Goal: Information Seeking & Learning: Compare options

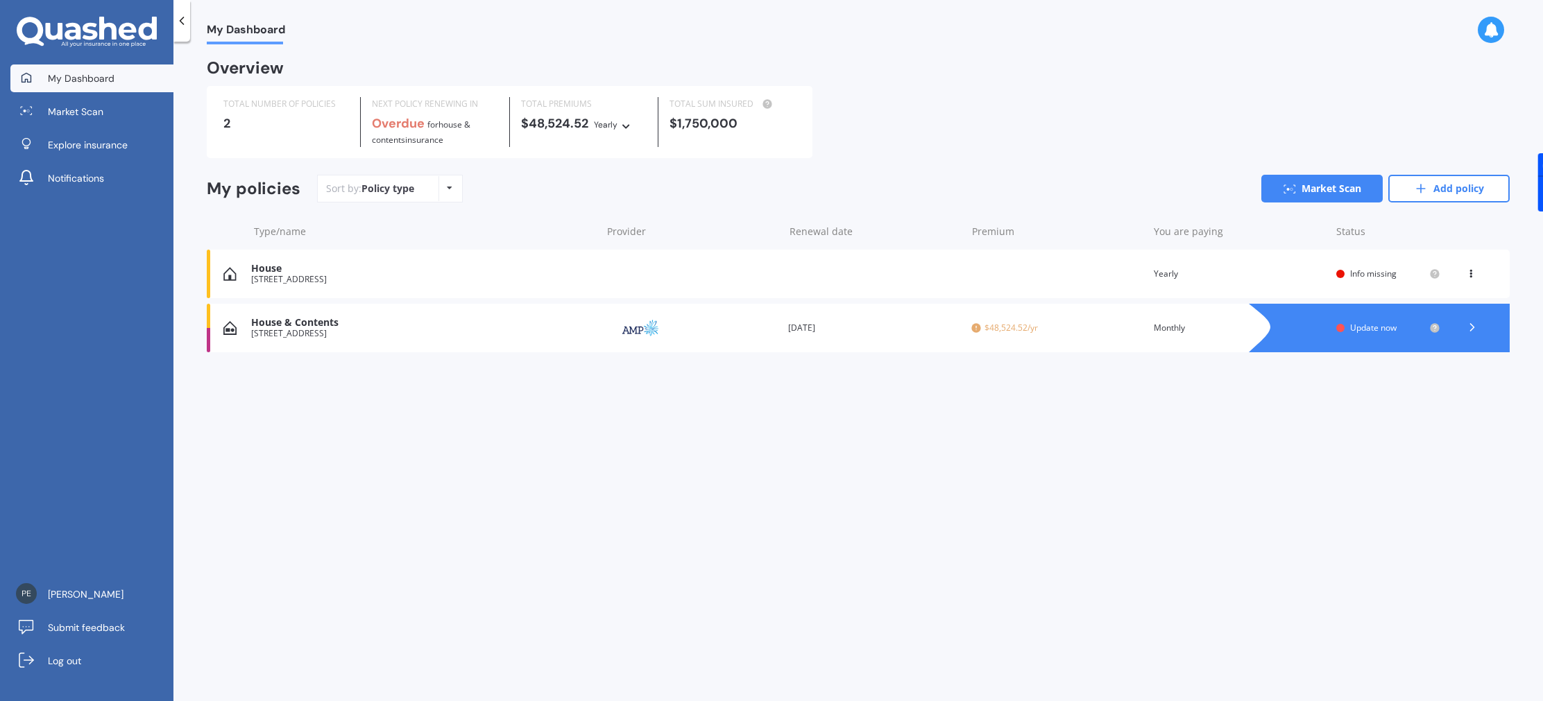
click at [335, 319] on div "House & Contents" at bounding box center [422, 323] width 343 height 12
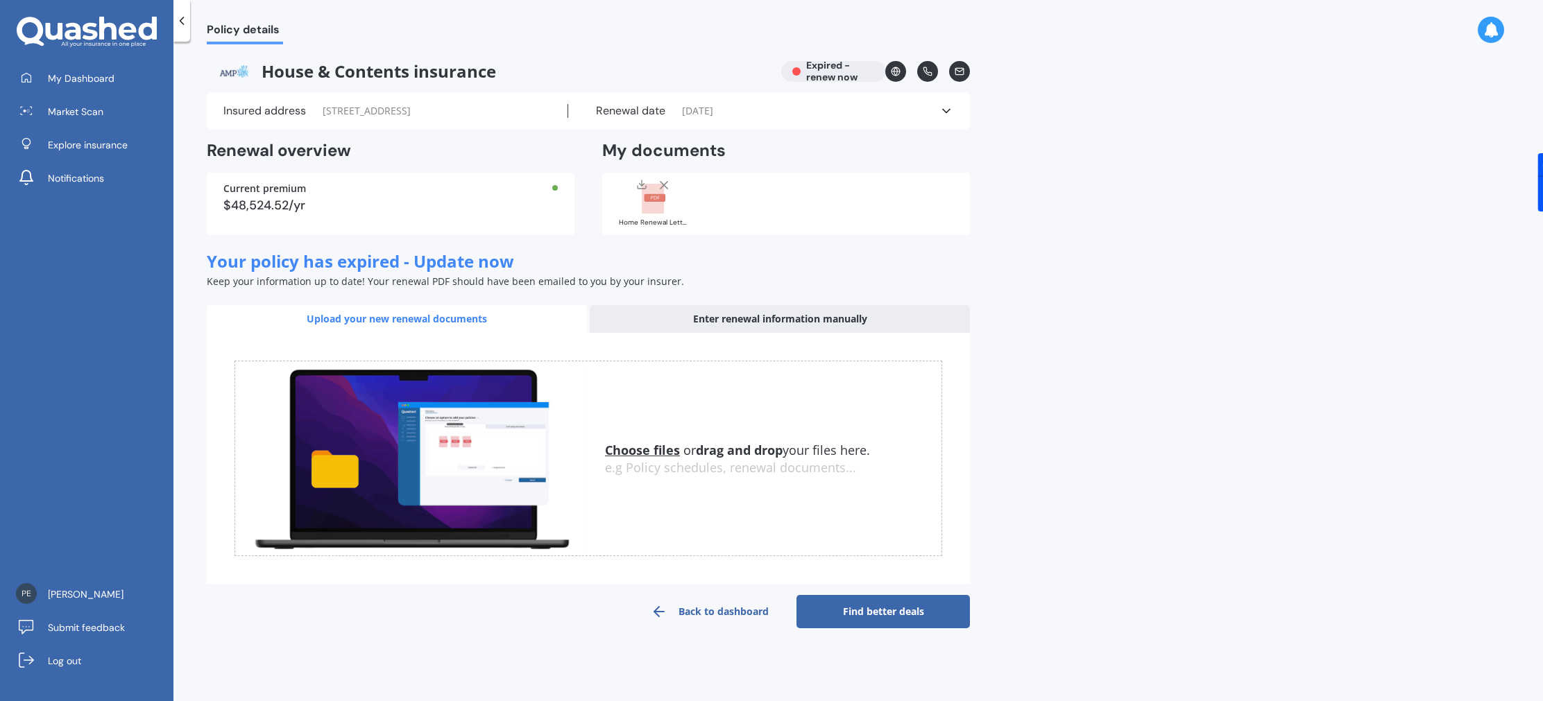
click at [814, 115] on div "Renewal date 01/09/2024" at bounding box center [754, 111] width 372 height 14
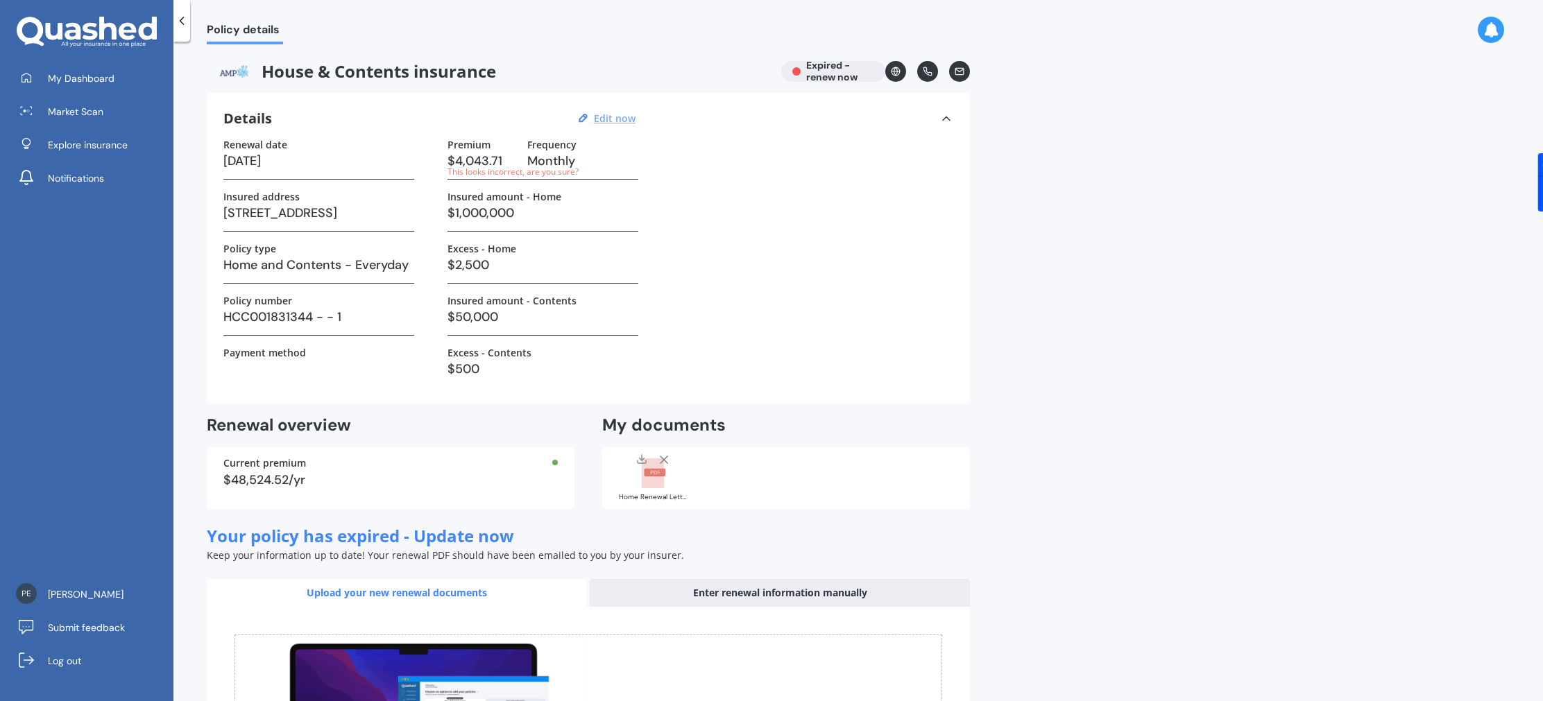
click at [619, 115] on u "Edit now" at bounding box center [615, 118] width 42 height 13
select select "01"
select select "09"
select select "2024"
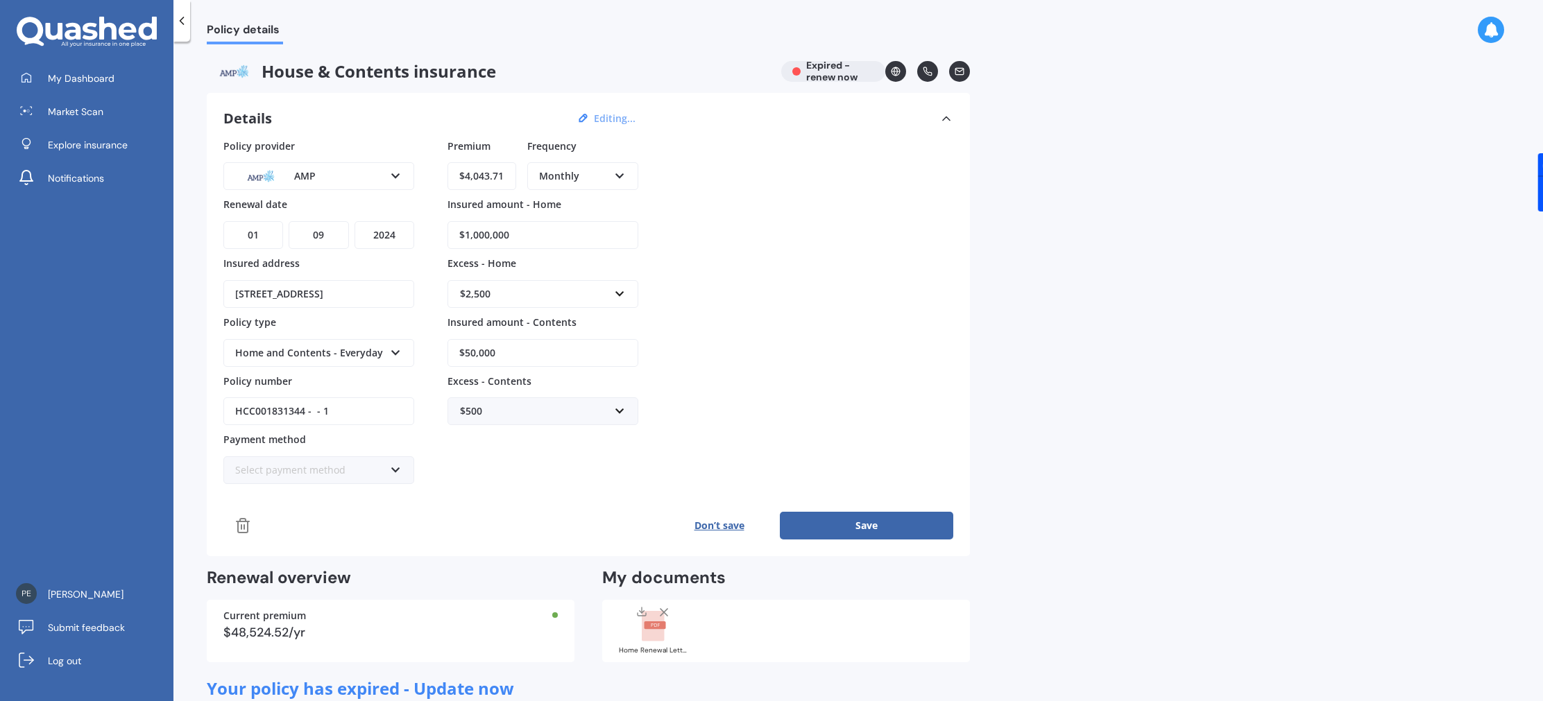
click at [593, 176] on div "Monthly" at bounding box center [573, 176] width 69 height 15
click at [605, 307] on div "Fortnightly" at bounding box center [583, 302] width 108 height 25
click at [865, 523] on button "Save" at bounding box center [866, 526] width 173 height 28
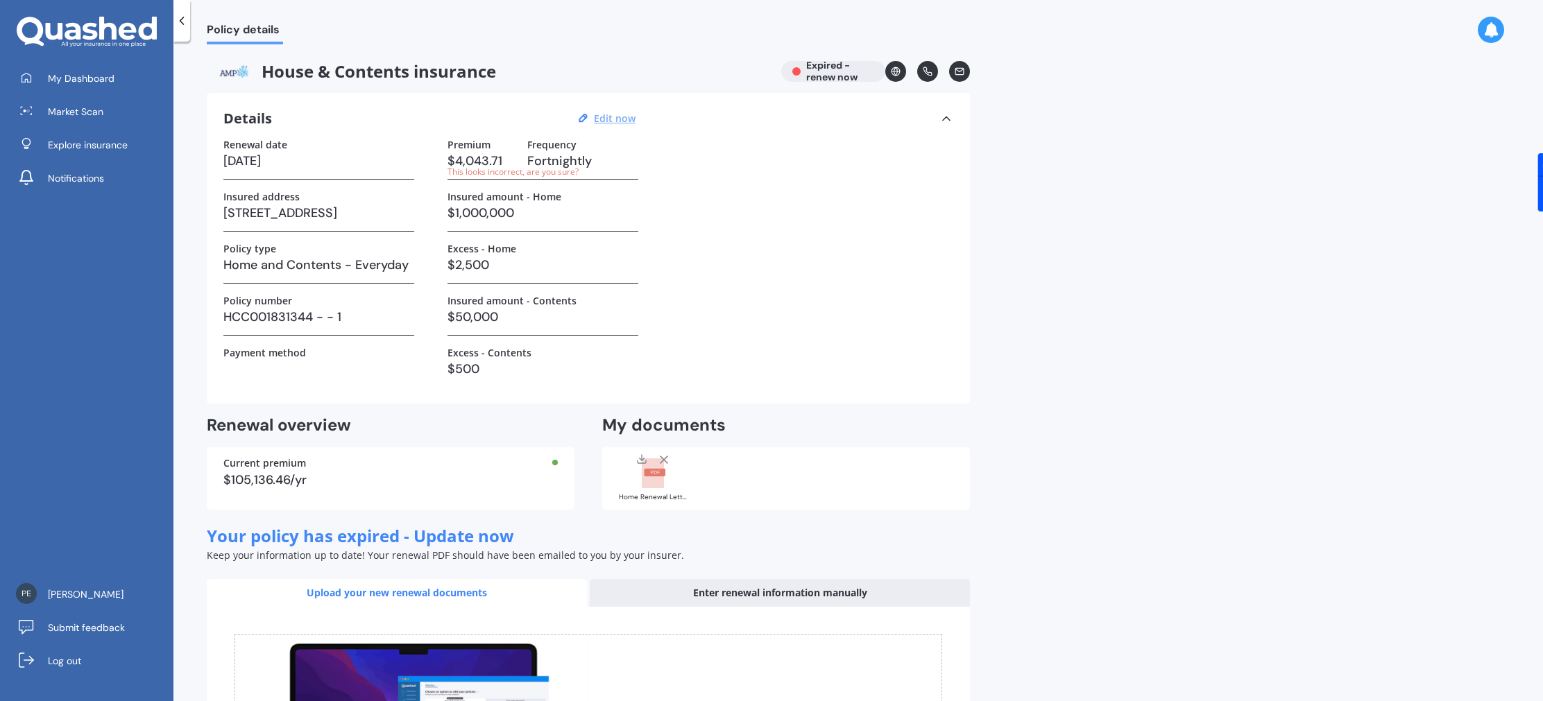
click at [503, 169] on div "This looks incorrect, are you sure?" at bounding box center [481, 172] width 69 height 12
click at [556, 159] on h3 "Fortnightly" at bounding box center [582, 161] width 111 height 21
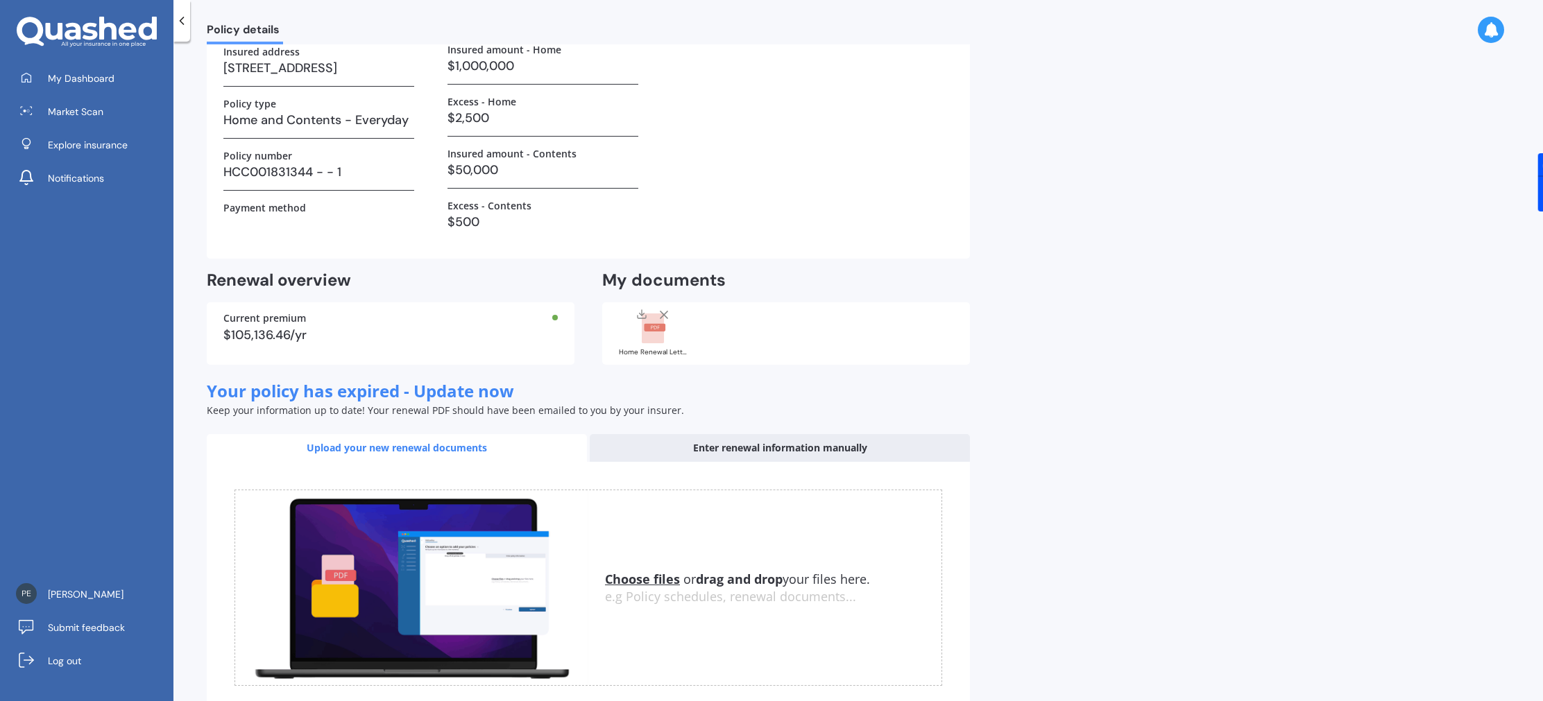
scroll to position [227, 0]
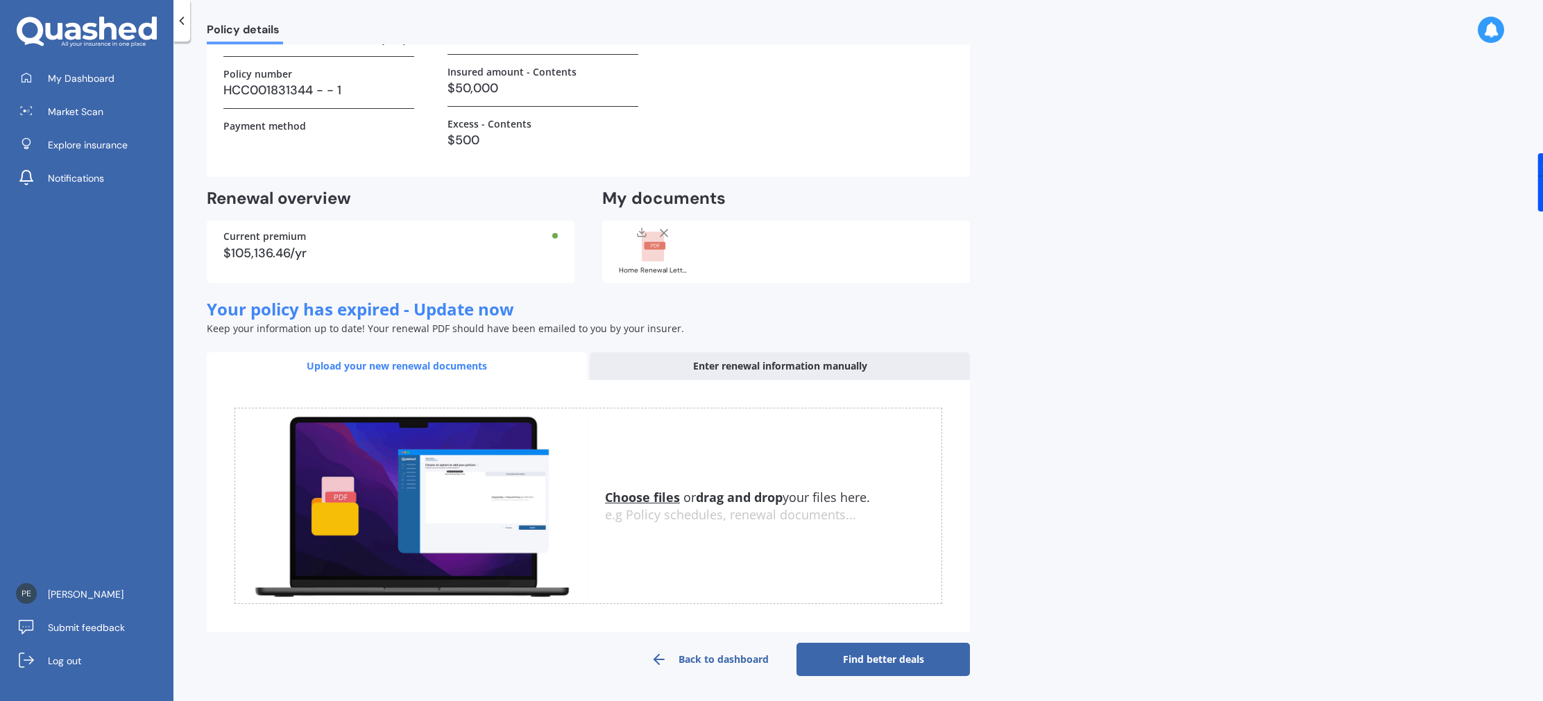
click at [653, 501] on u "Choose files" at bounding box center [642, 497] width 75 height 17
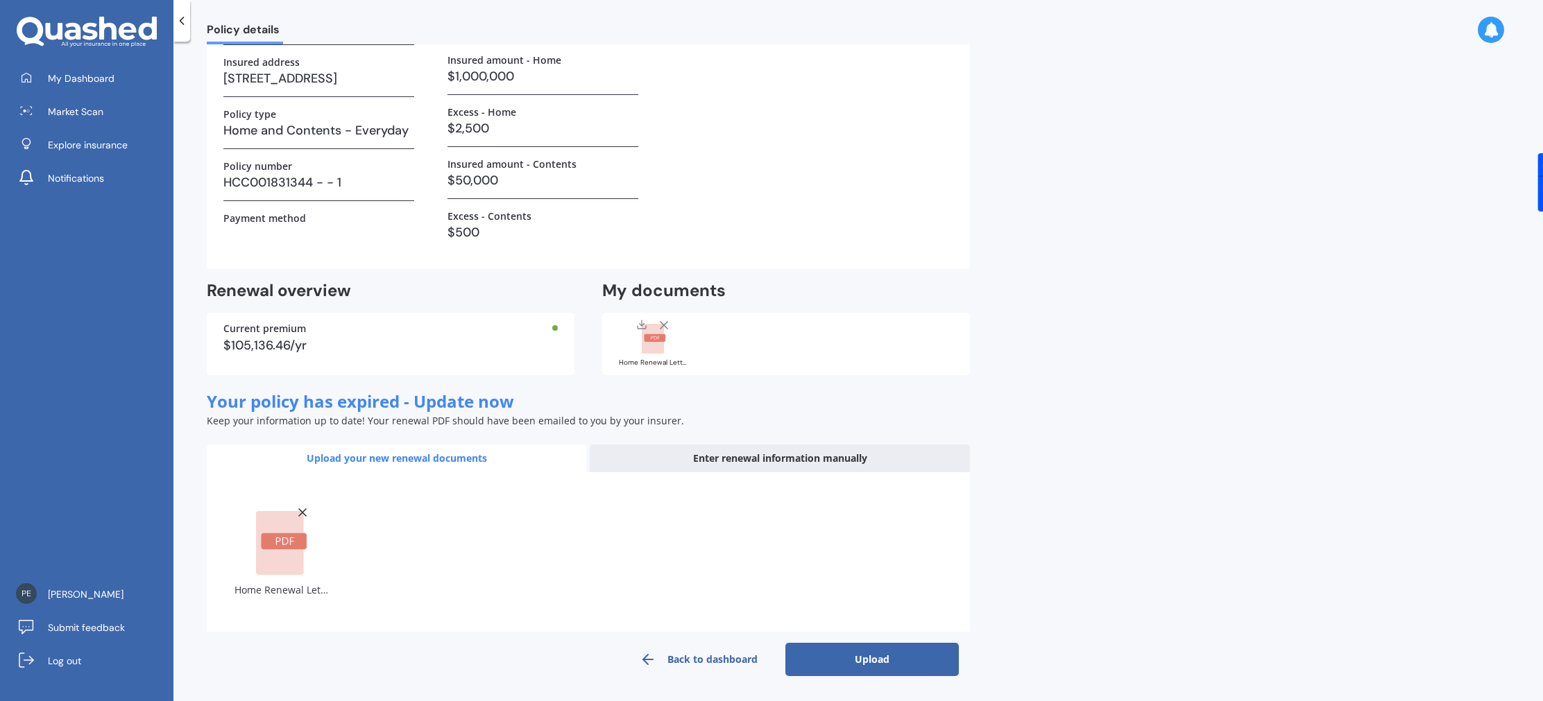
scroll to position [135, 0]
drag, startPoint x: 875, startPoint y: 665, endPoint x: 906, endPoint y: 642, distance: 37.7
click at [875, 665] on button "Upload" at bounding box center [871, 659] width 173 height 33
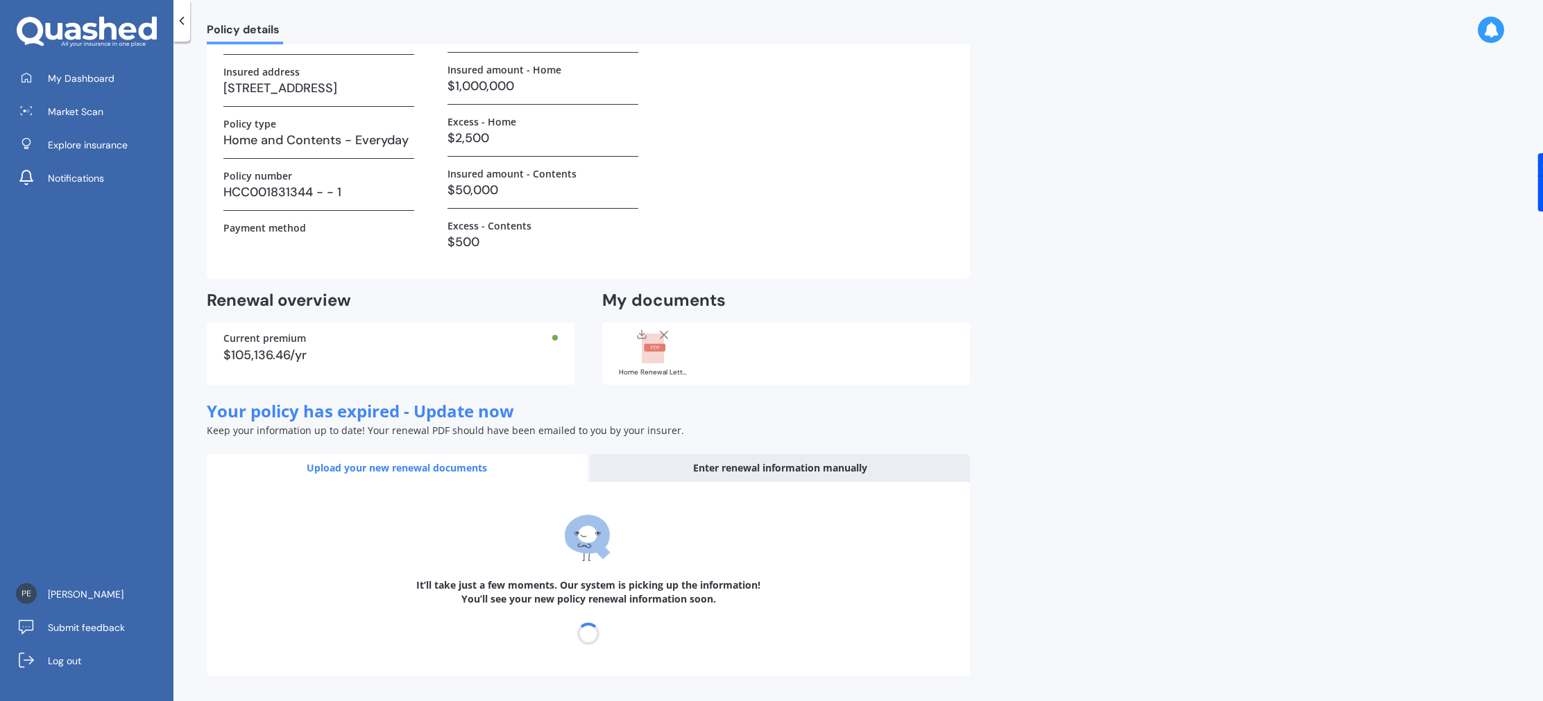
scroll to position [125, 0]
select select "01"
select select "09"
select select "2025"
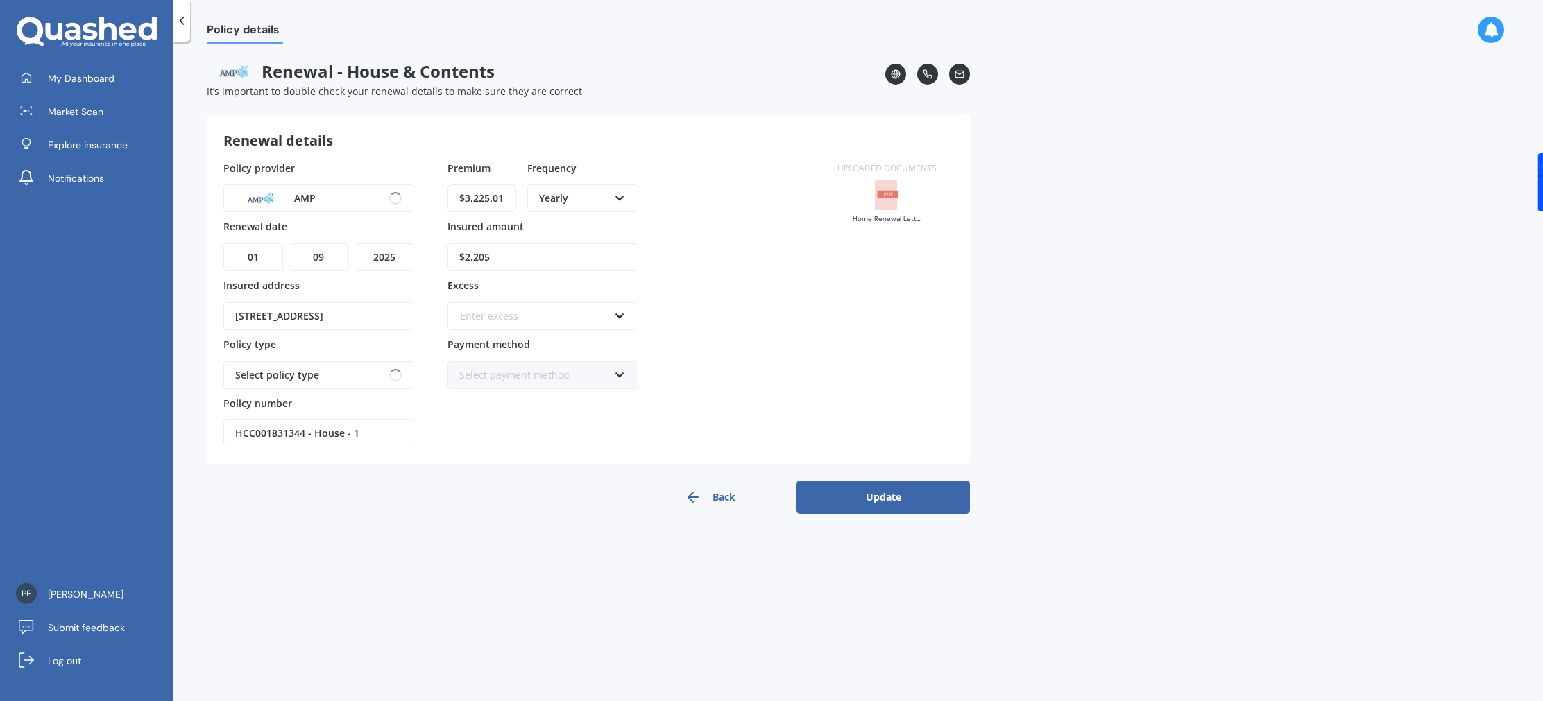
scroll to position [0, 0]
click at [865, 496] on button "Update" at bounding box center [882, 497] width 173 height 33
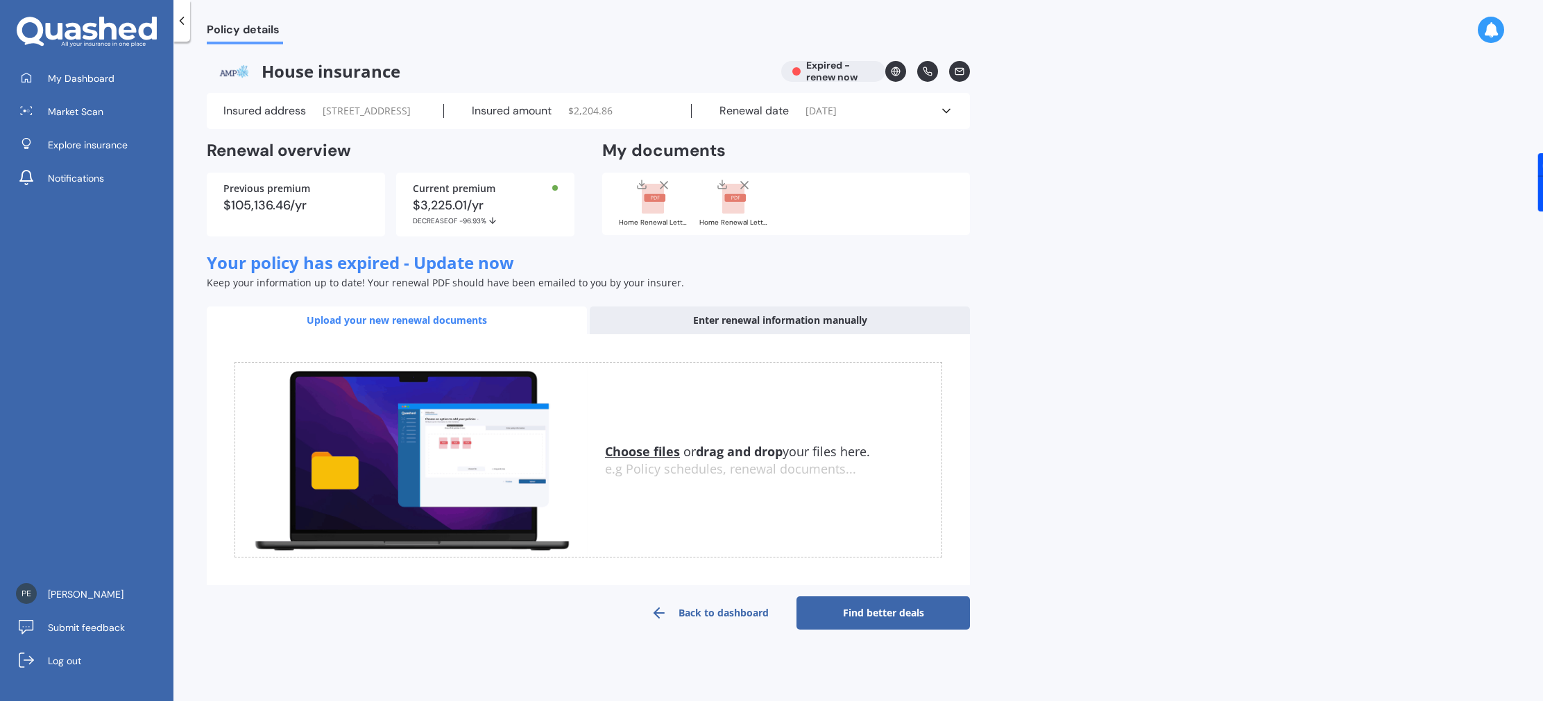
click at [657, 109] on div "Insured amount $ 2,204.86" at bounding box center [568, 111] width 248 height 14
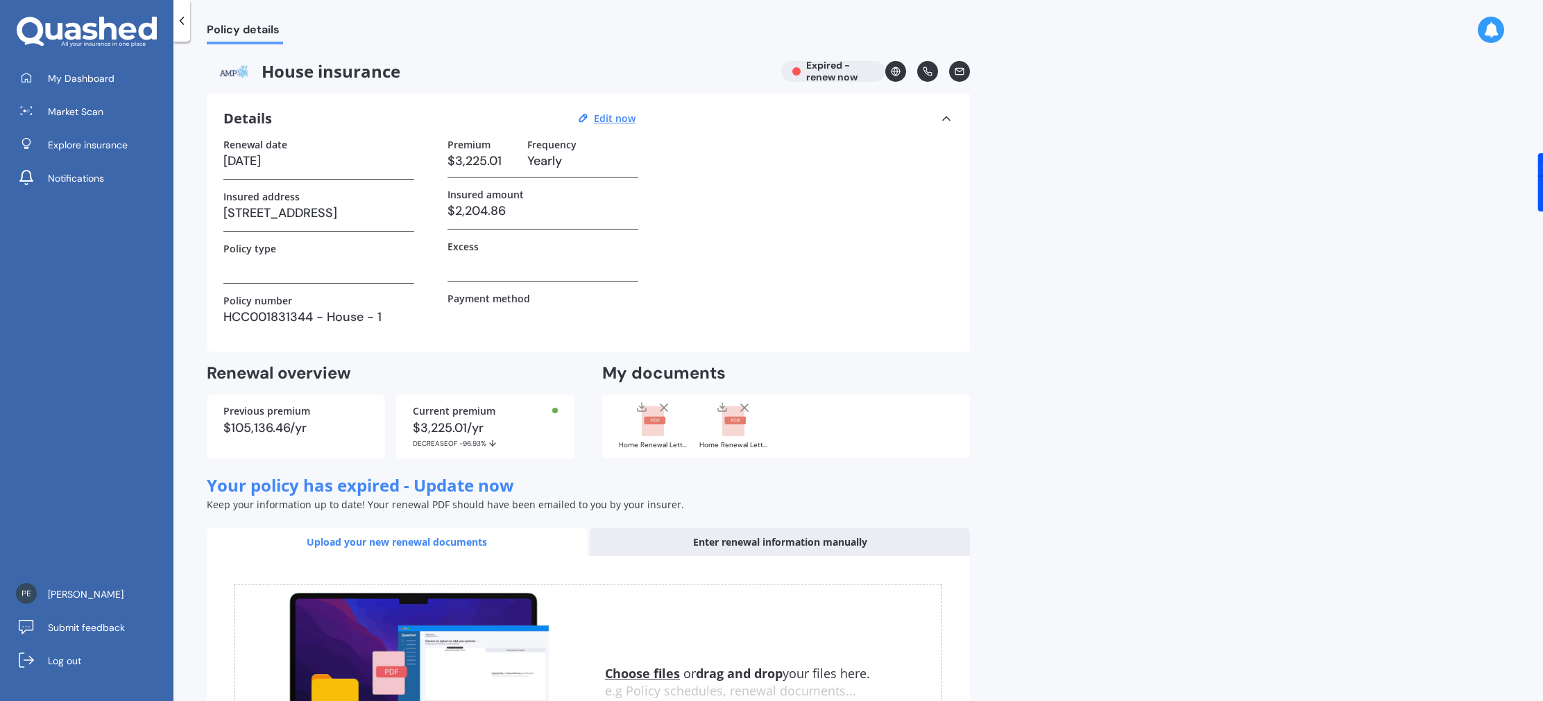
click at [557, 151] on h3 "Yearly" at bounding box center [582, 161] width 111 height 21
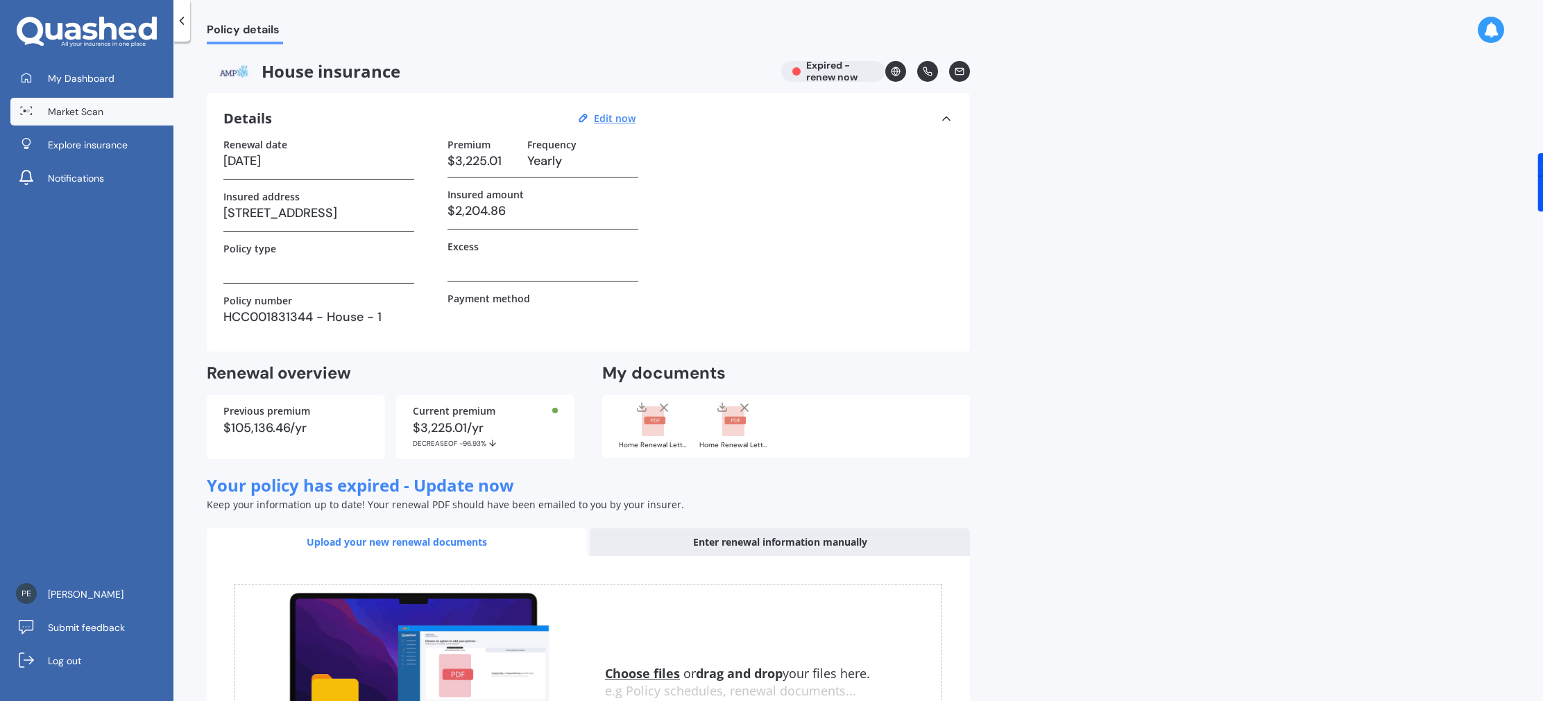
click at [83, 112] on span "Market Scan" at bounding box center [75, 112] width 55 height 14
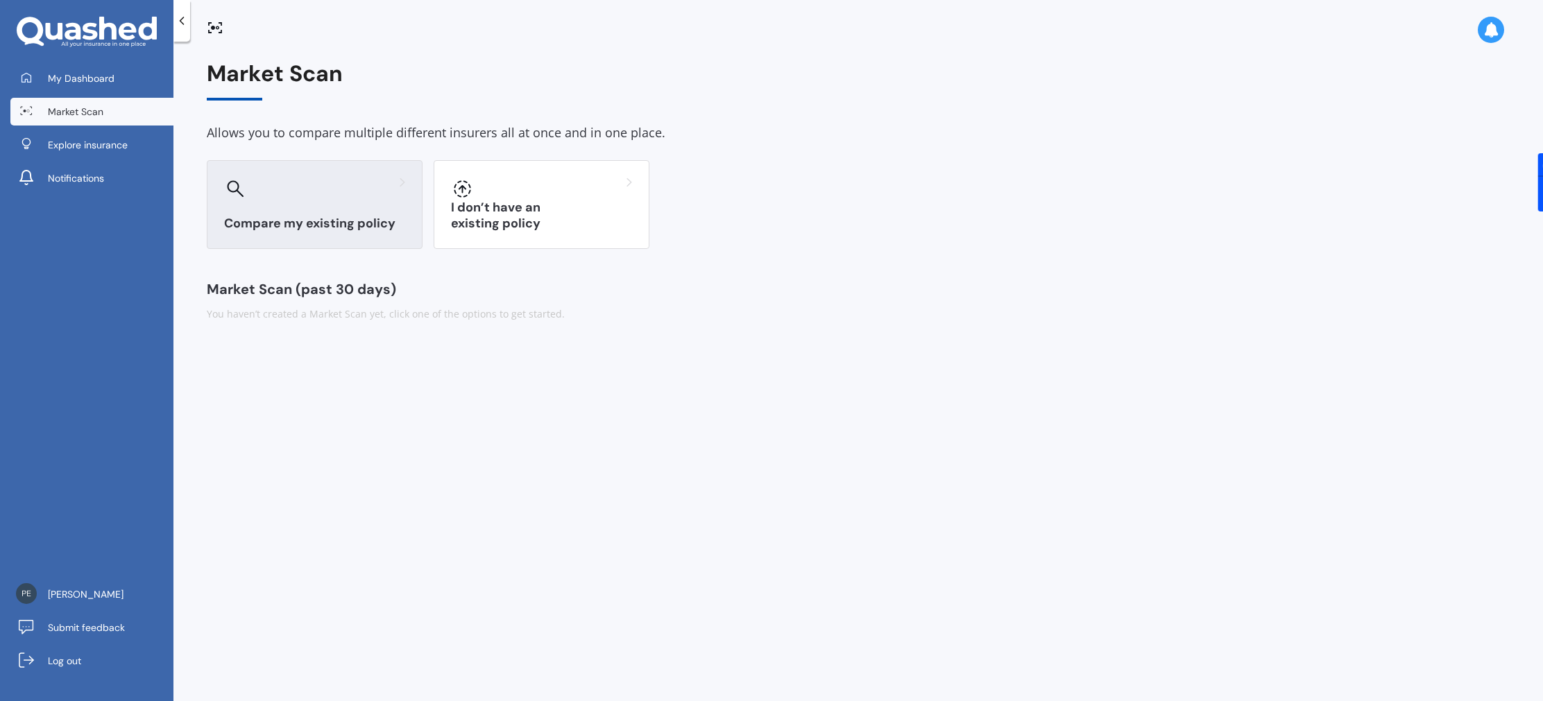
drag, startPoint x: 345, startPoint y: 228, endPoint x: 414, endPoint y: 237, distance: 69.3
click at [345, 228] on h3 "Compare my existing policy" at bounding box center [314, 224] width 181 height 16
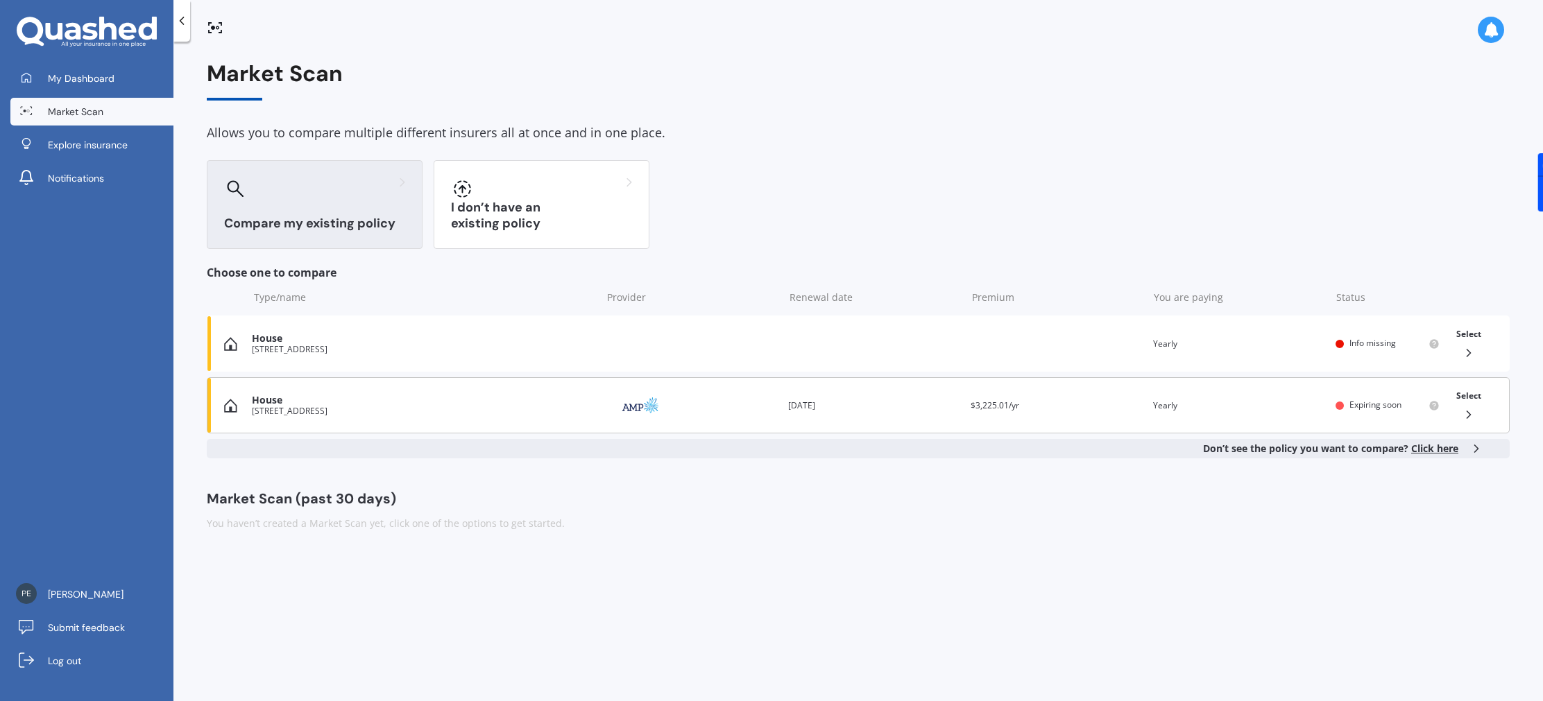
click at [560, 404] on div "House" at bounding box center [423, 401] width 343 height 12
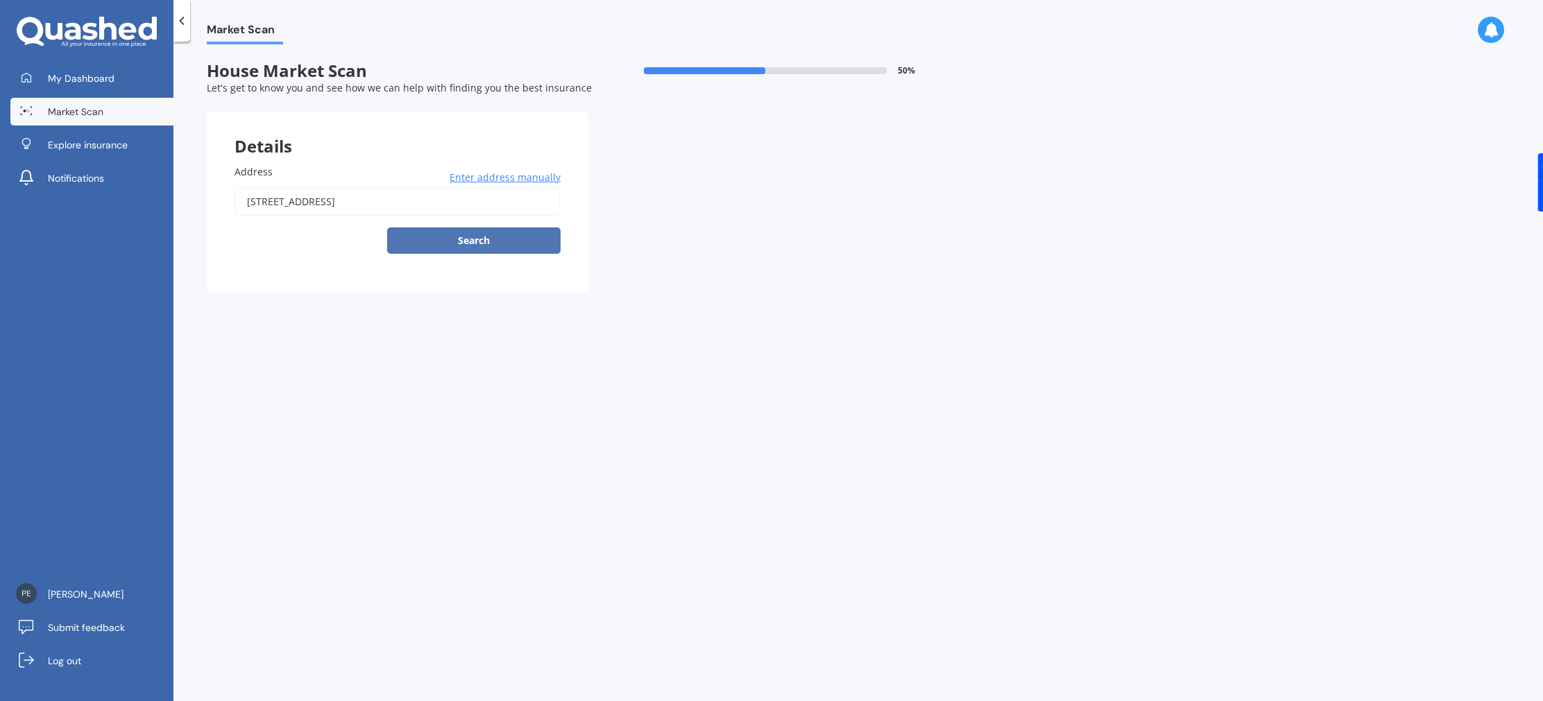
click at [495, 249] on button "Search" at bounding box center [473, 241] width 173 height 26
click at [448, 199] on input "15 Datum Way, Paraparaumu 5032" at bounding box center [397, 201] width 326 height 29
type input "15 Datum Way, Paraparaumu 5032"
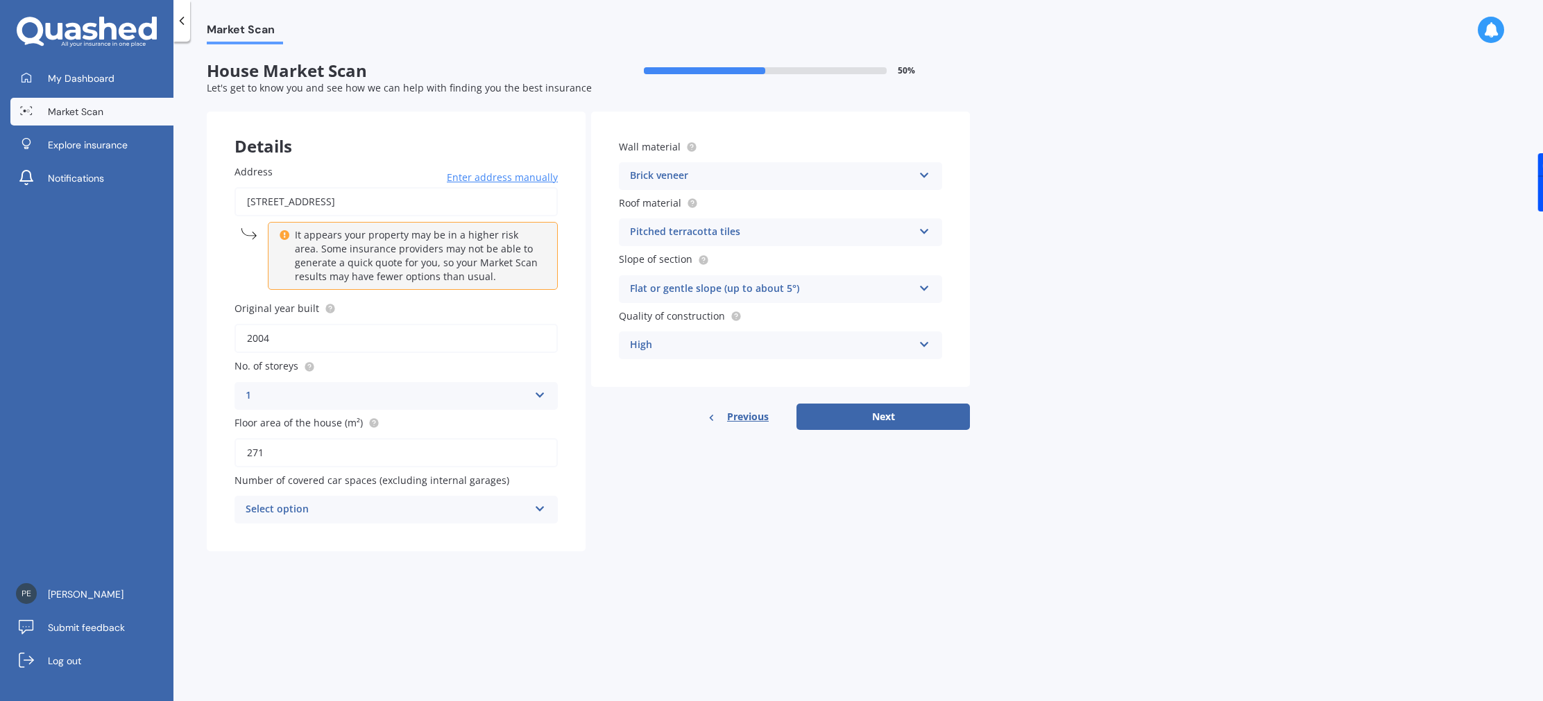
click at [633, 483] on div "Details Address 15 Datum Way, Paraparaumu 5032 Enter address manually It appear…" at bounding box center [588, 332] width 763 height 440
click at [888, 408] on button "Next" at bounding box center [882, 417] width 173 height 26
click at [288, 497] on div "Number of covered car spaces (excluding internal garages) Select option 0 1 2 3…" at bounding box center [395, 498] width 323 height 51
click at [292, 508] on div "Select option" at bounding box center [390, 509] width 276 height 15
click at [289, 536] on div "0" at bounding box center [396, 536] width 320 height 25
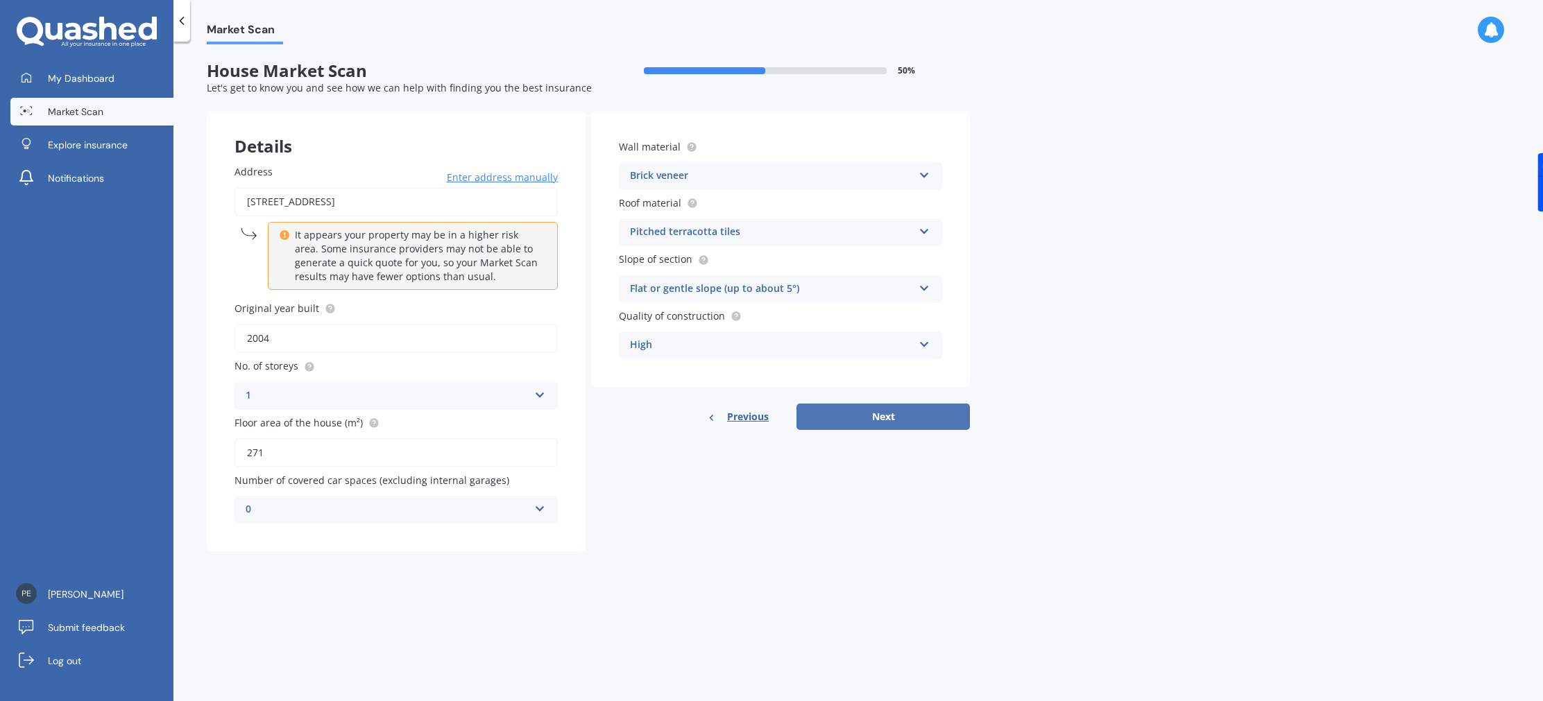
click at [884, 413] on button "Next" at bounding box center [882, 417] width 173 height 26
select select "04"
select select "06"
select select "1976"
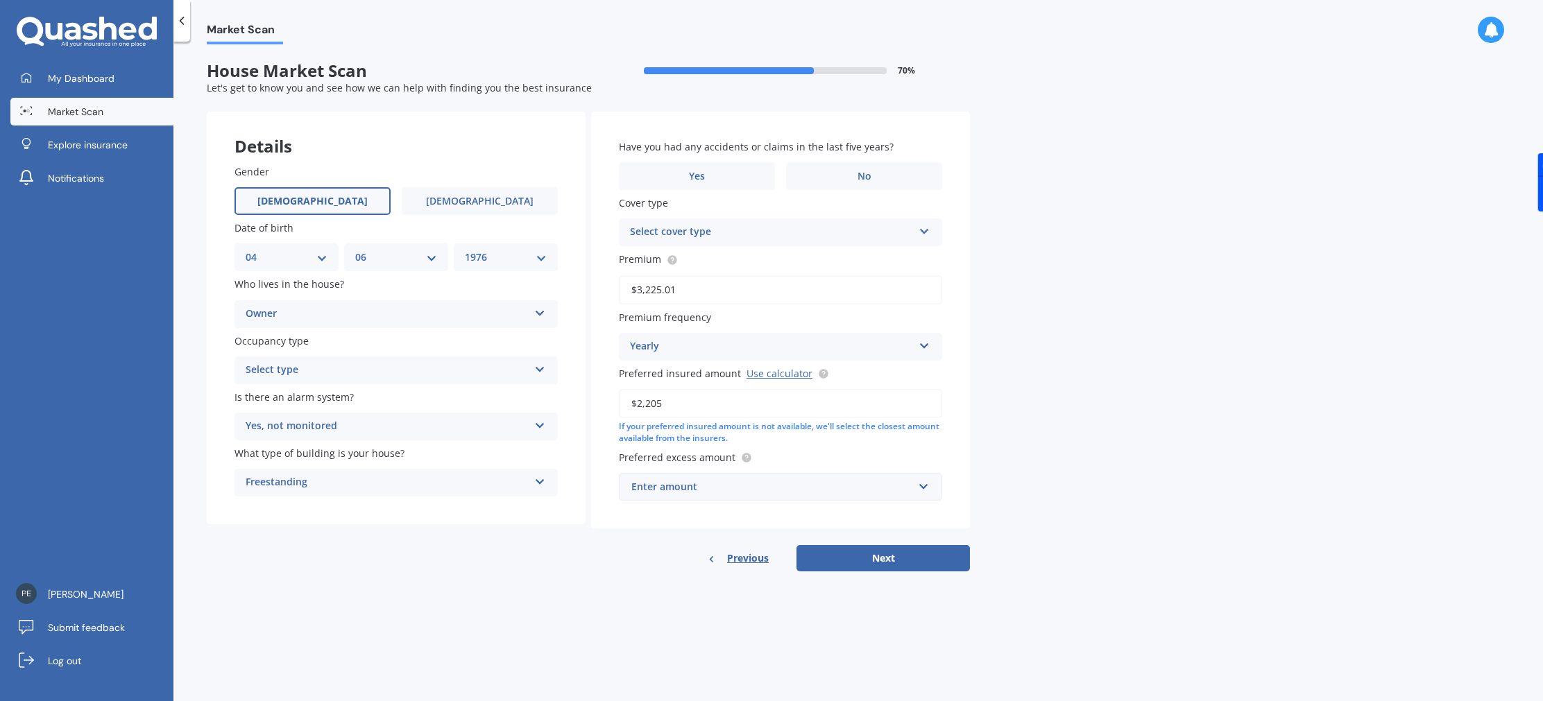
click at [318, 365] on div "Select type" at bounding box center [387, 370] width 283 height 17
click at [333, 404] on div "Permanent" at bounding box center [396, 397] width 322 height 25
click at [830, 180] on label "No" at bounding box center [864, 176] width 156 height 28
click at [0, 0] on input "No" at bounding box center [0, 0] width 0 height 0
click at [760, 229] on div "Select cover type" at bounding box center [771, 232] width 283 height 17
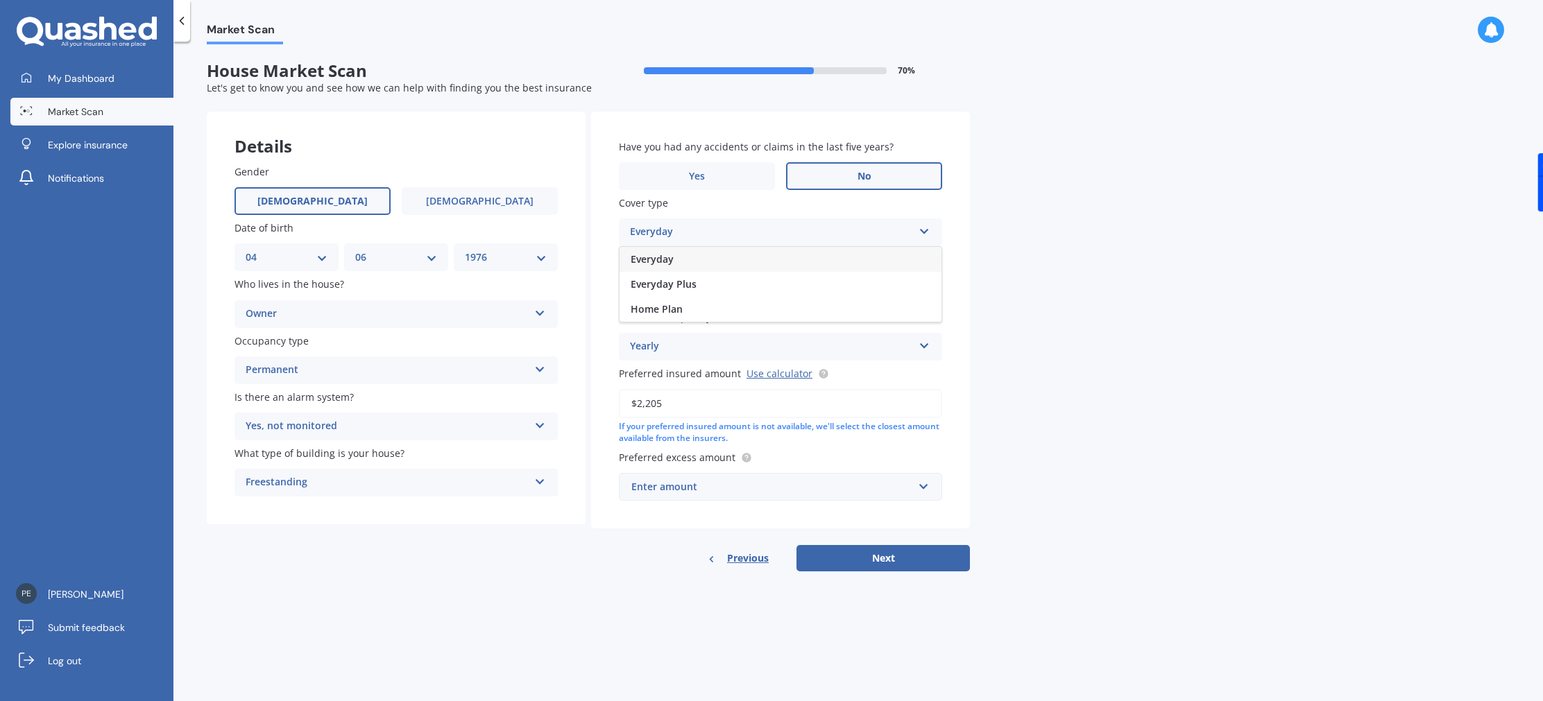
click at [766, 231] on div "Everyday" at bounding box center [771, 232] width 283 height 17
click at [768, 232] on div "Select cover type" at bounding box center [774, 232] width 276 height 15
click at [737, 267] on div "Everyday" at bounding box center [780, 258] width 320 height 25
click at [680, 490] on div "Enter amount" at bounding box center [772, 486] width 282 height 15
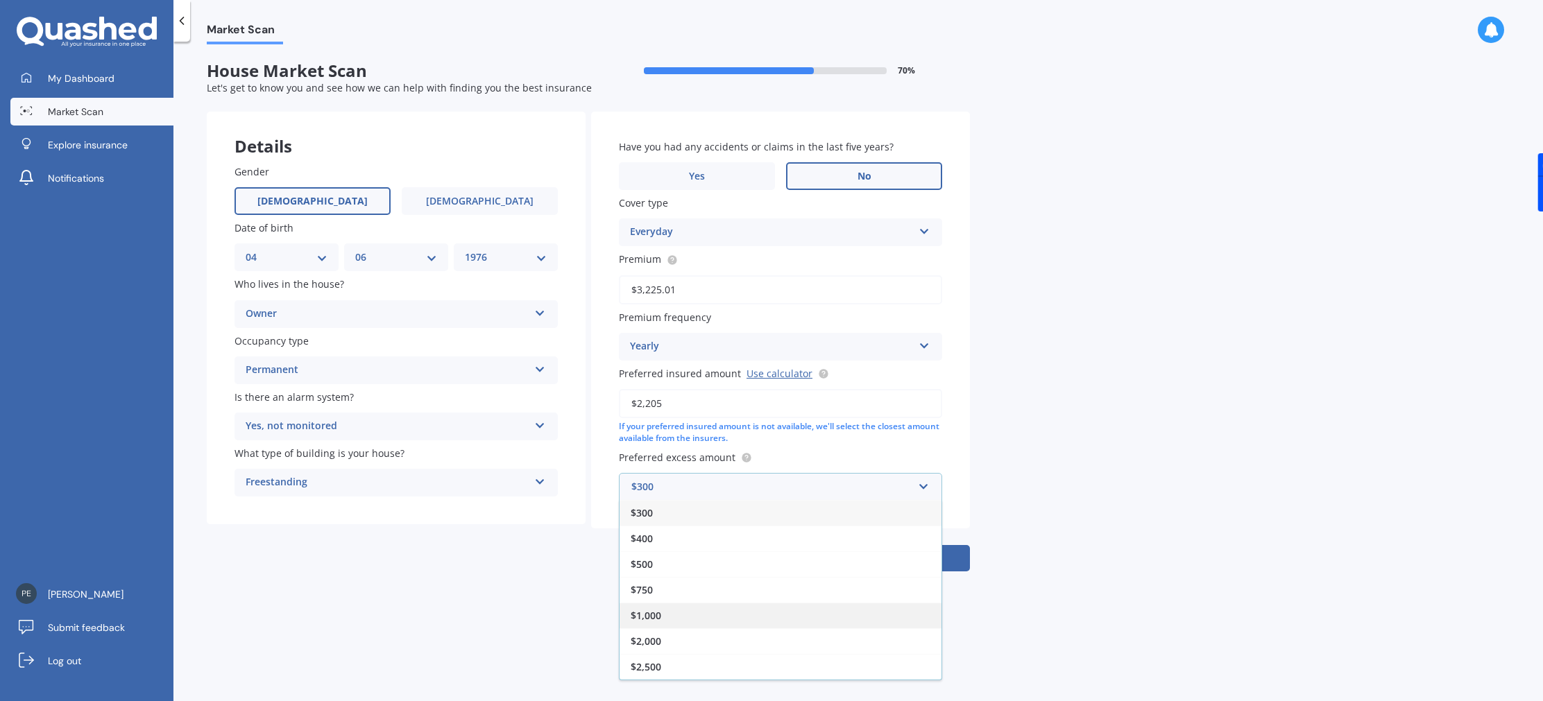
click at [670, 611] on div "$1,000" at bounding box center [780, 616] width 322 height 26
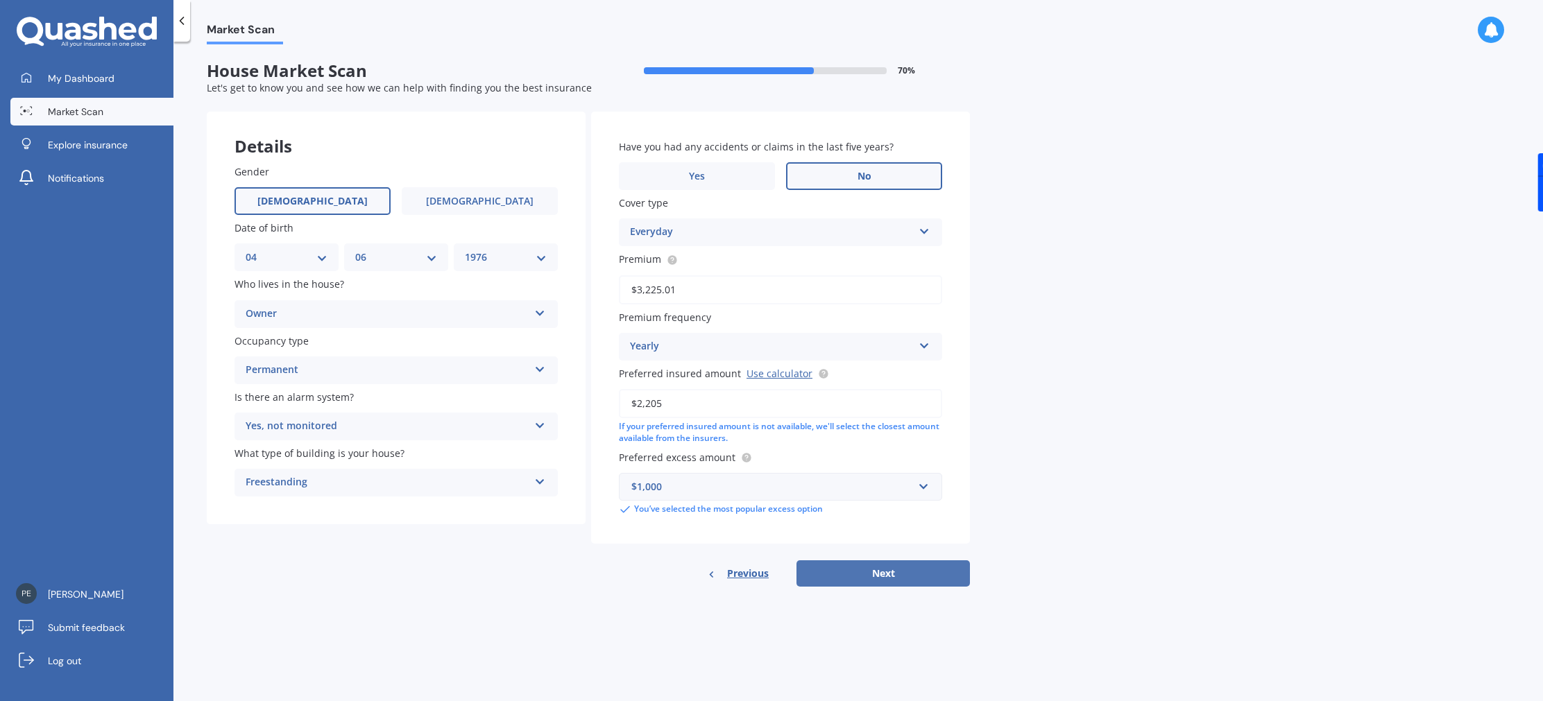
click at [884, 576] on button "Next" at bounding box center [882, 573] width 173 height 26
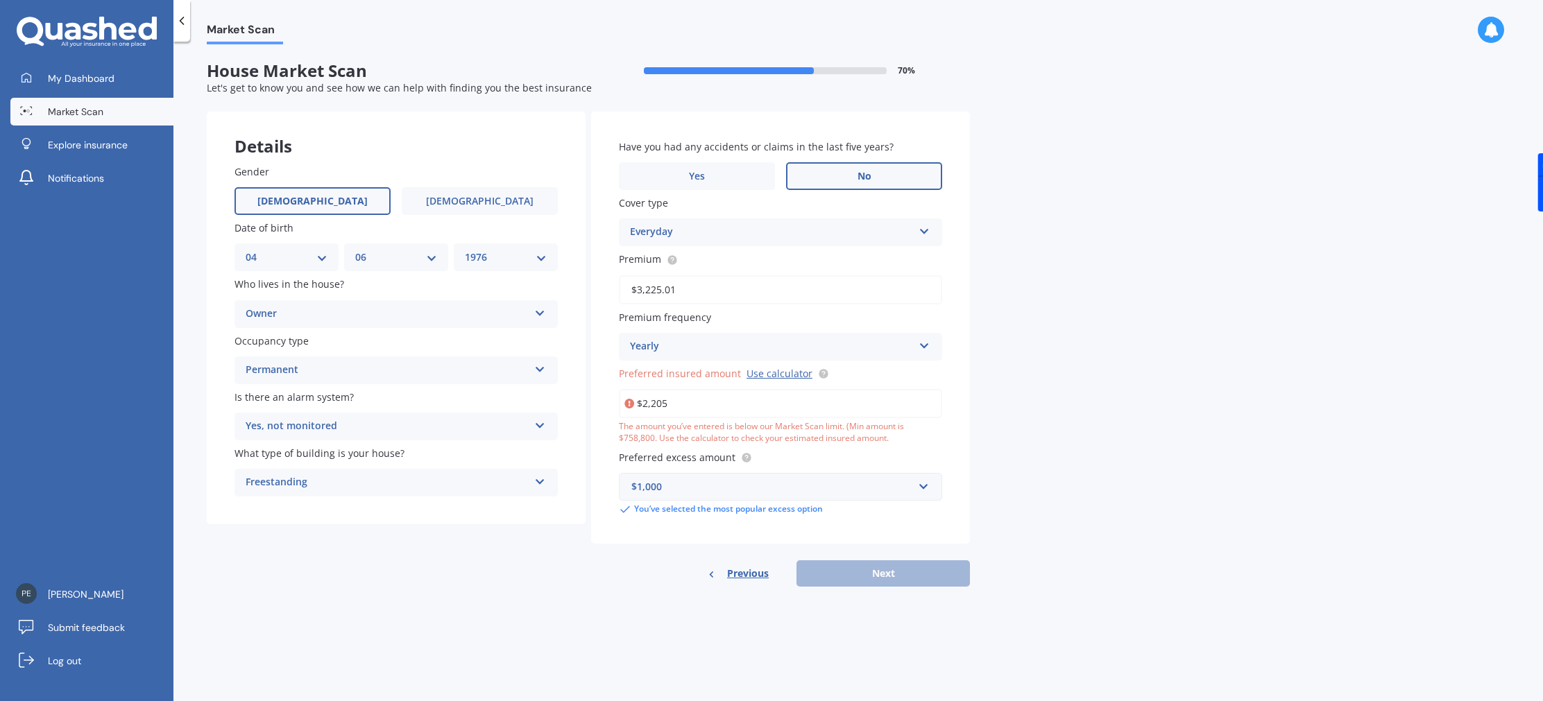
drag, startPoint x: 678, startPoint y: 405, endPoint x: 585, endPoint y: 398, distance: 92.5
click at [585, 398] on div "Details Gender Male Female Date of birth DD 01 02 03 04 05 06 07 08 09 10 11 12…" at bounding box center [588, 349] width 763 height 475
click at [697, 394] on input "$2,205" at bounding box center [780, 403] width 323 height 29
drag, startPoint x: 679, startPoint y: 405, endPoint x: 896, endPoint y: 403, distance: 216.4
click at [600, 404] on div "Have you had any accidents or claims in the last five years? Yes No Cover type …" at bounding box center [780, 328] width 379 height 432
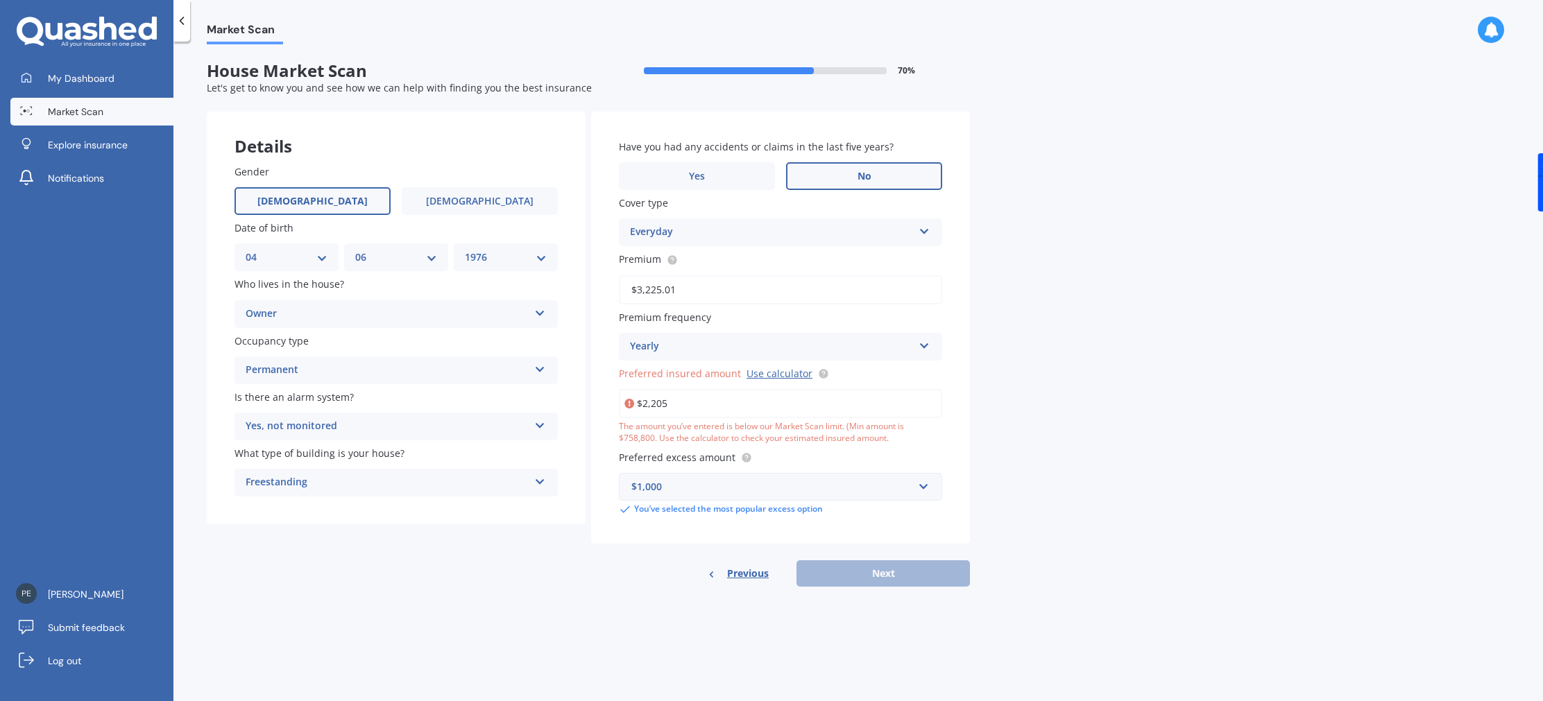
click at [1054, 146] on div "Market Scan House Market Scan 70 % Let's get to know you and see how we can hel…" at bounding box center [857, 374] width 1369 height 660
drag, startPoint x: 683, startPoint y: 404, endPoint x: 605, endPoint y: 404, distance: 78.4
click at [605, 404] on div "Have you had any accidents or claims in the last five years? Yes No Cover type …" at bounding box center [780, 328] width 379 height 432
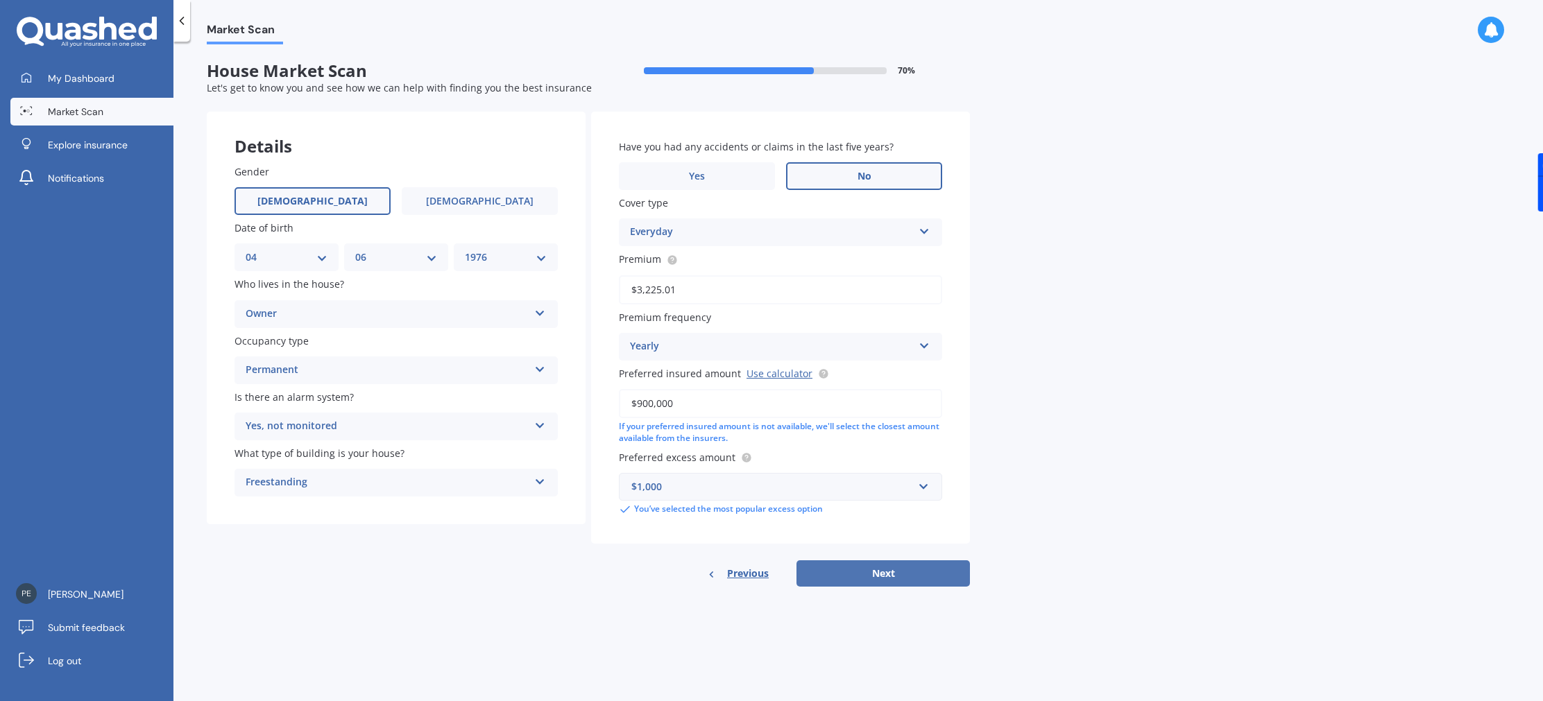
type input "$900,000"
click at [860, 574] on button "Next" at bounding box center [882, 573] width 173 height 26
select select "04"
select select "06"
select select "1976"
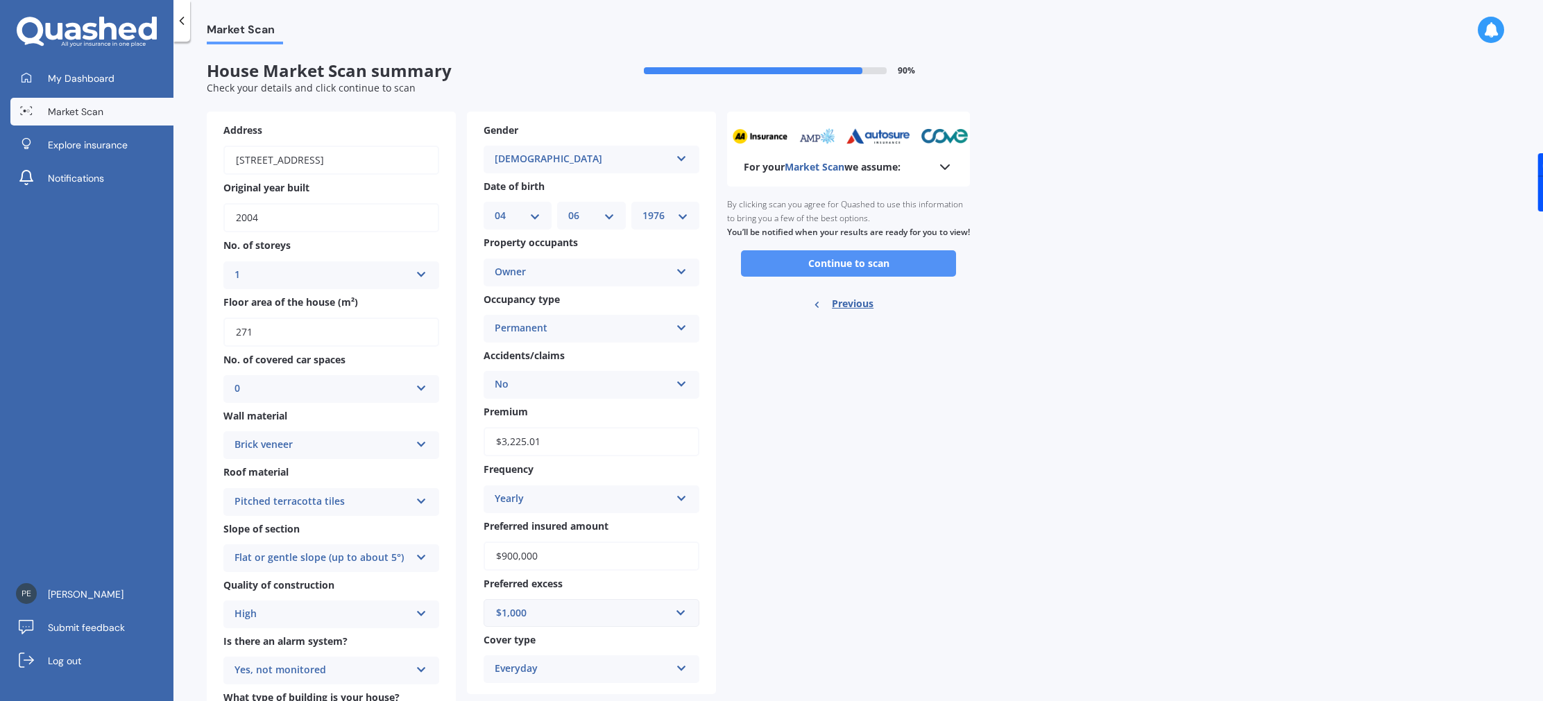
click at [807, 277] on button "Continue to scan" at bounding box center [848, 263] width 215 height 26
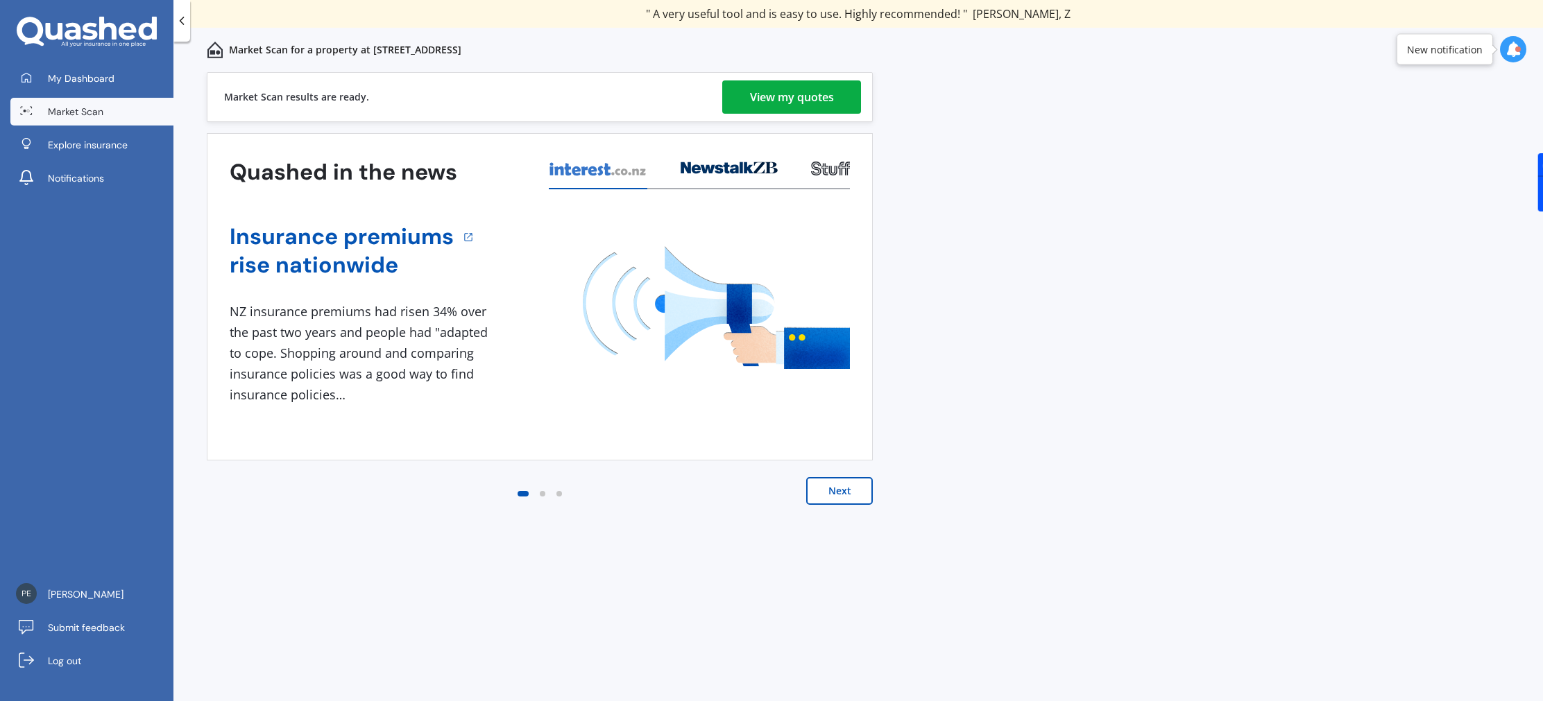
click at [1117, 397] on div "Previous 60,000+ Kiwis have signed up to shop and save on insurance with us " H…" at bounding box center [857, 402] width 1369 height 660
click at [816, 97] on div "View my quotes" at bounding box center [792, 96] width 84 height 33
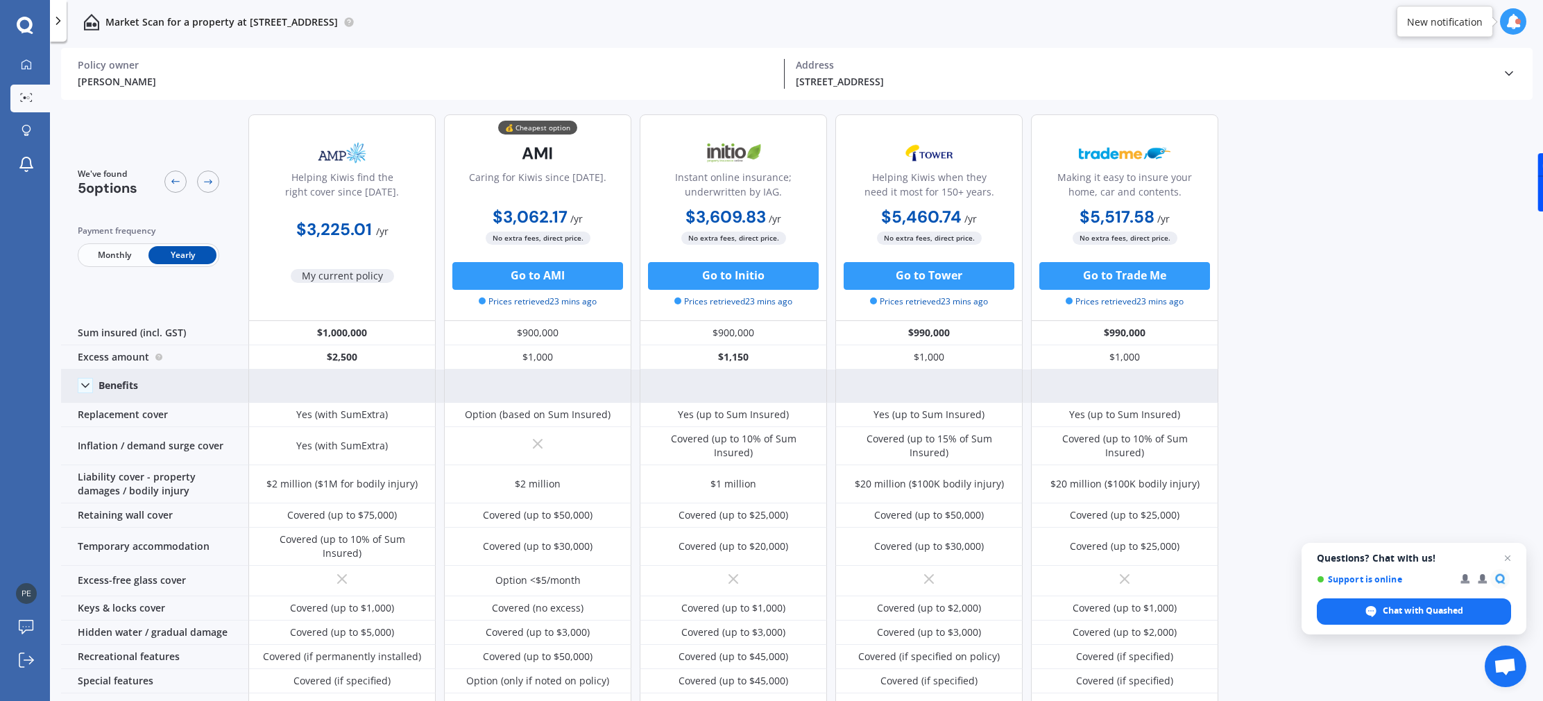
click at [88, 385] on icon at bounding box center [85, 386] width 14 height 14
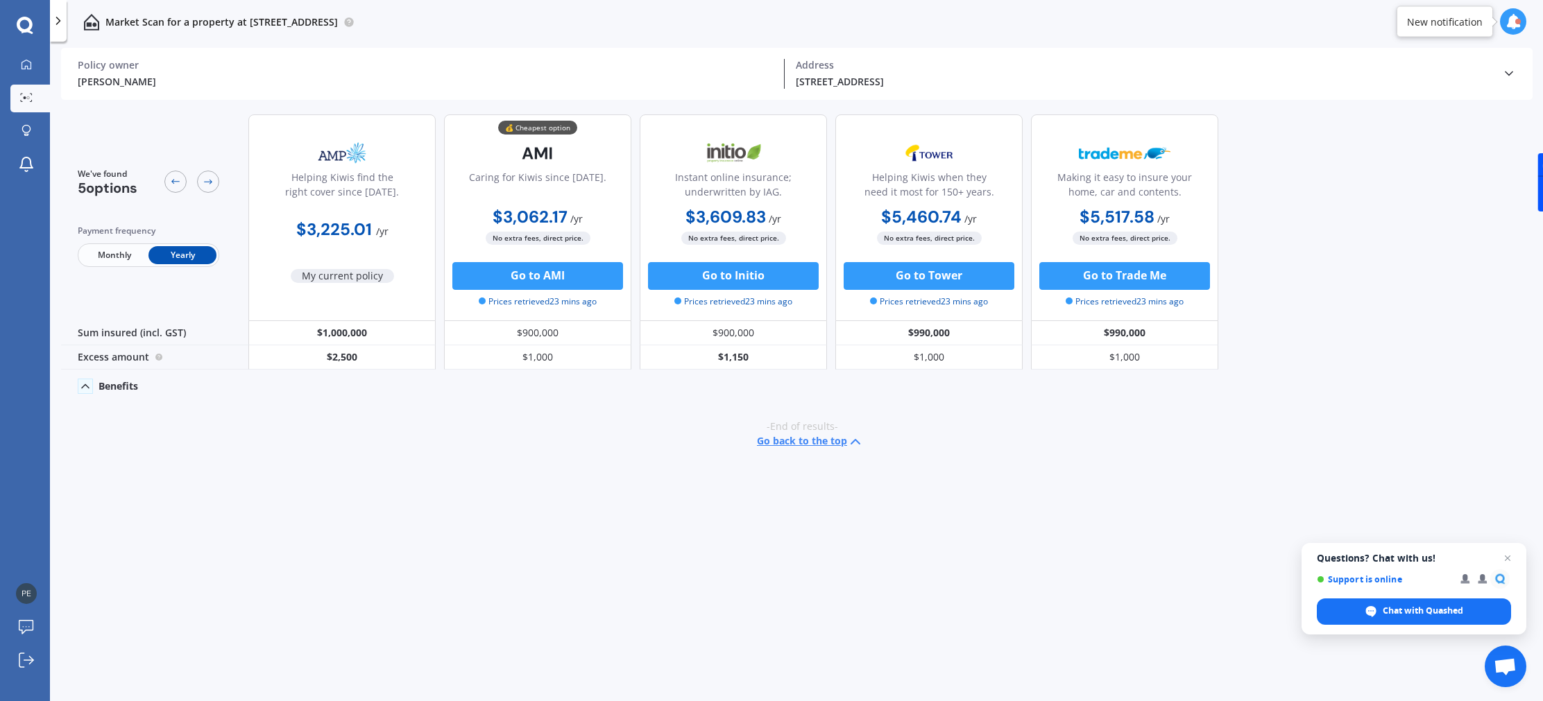
click at [88, 385] on icon at bounding box center [85, 386] width 14 height 14
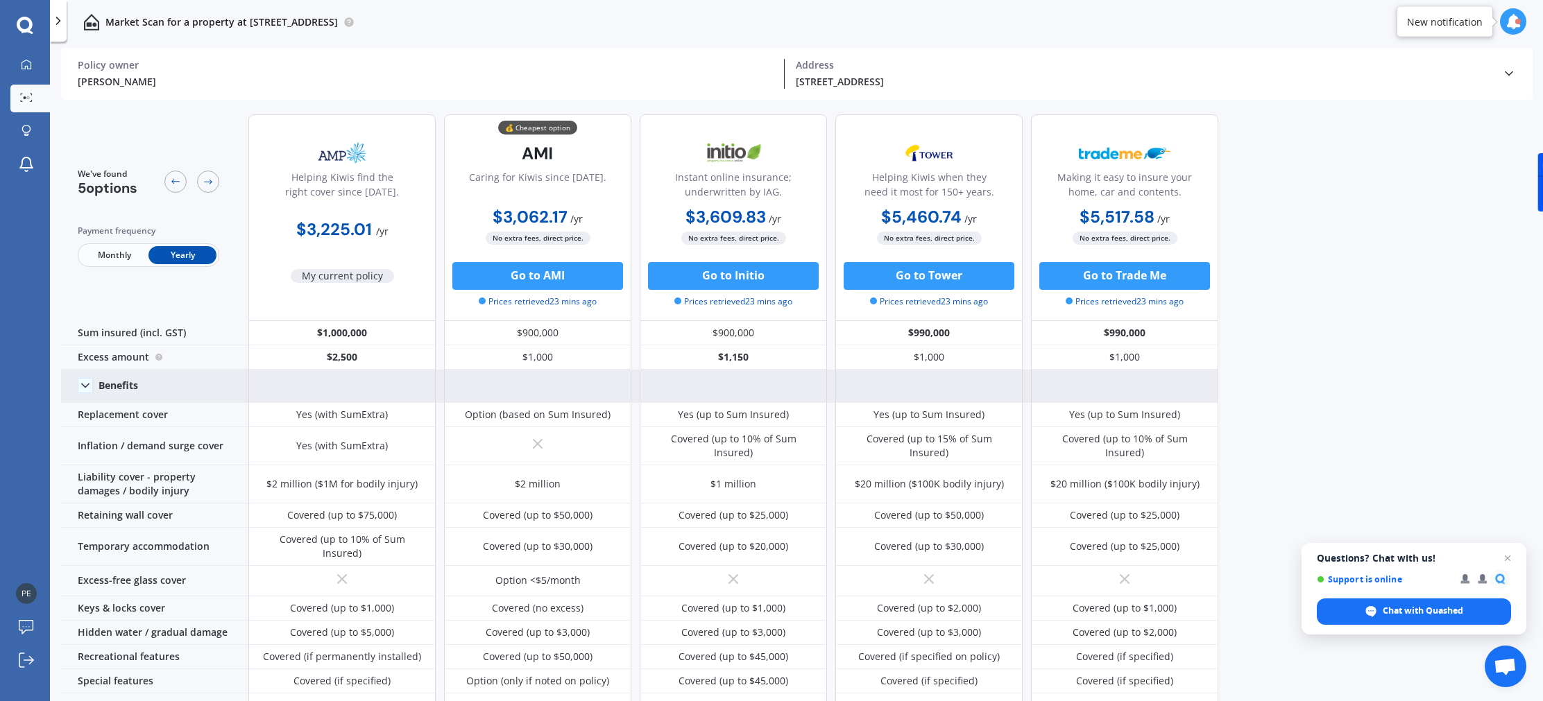
click at [110, 255] on span "Monthly" at bounding box center [114, 255] width 68 height 18
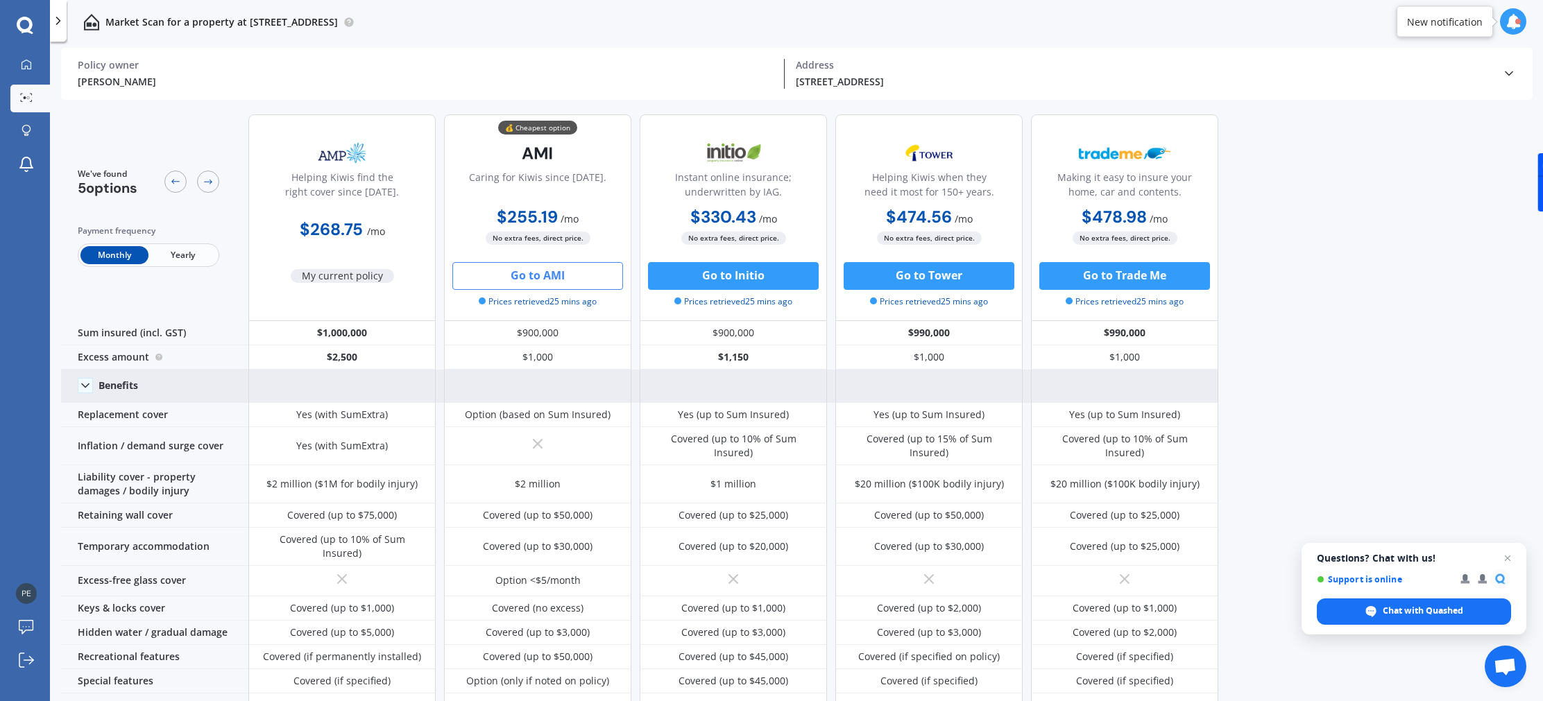
click at [524, 275] on button "Go to AMI" at bounding box center [537, 276] width 171 height 28
